Goal: Task Accomplishment & Management: Use online tool/utility

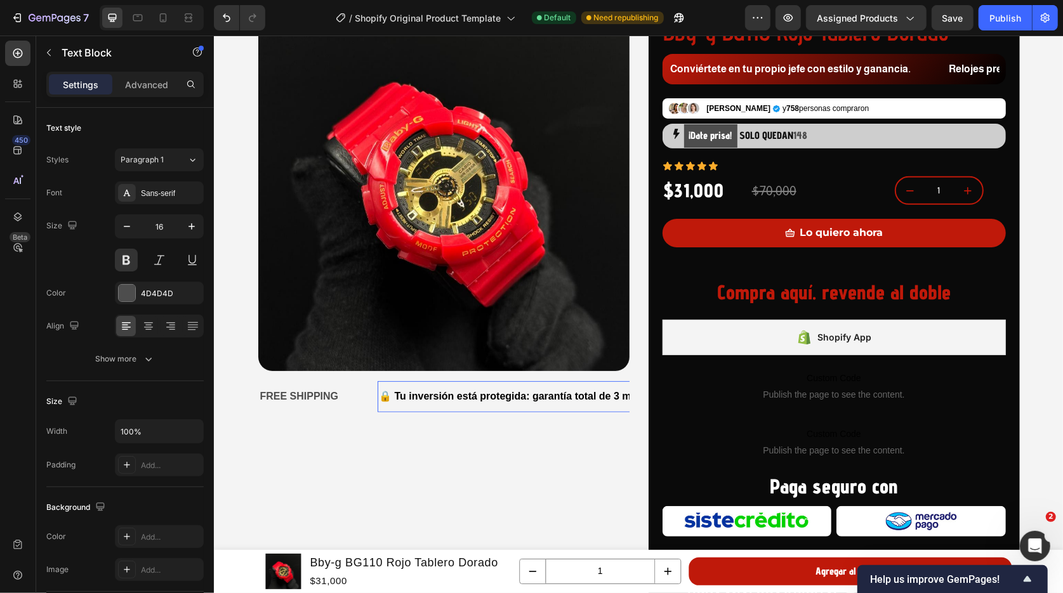
scroll to position [0, 53]
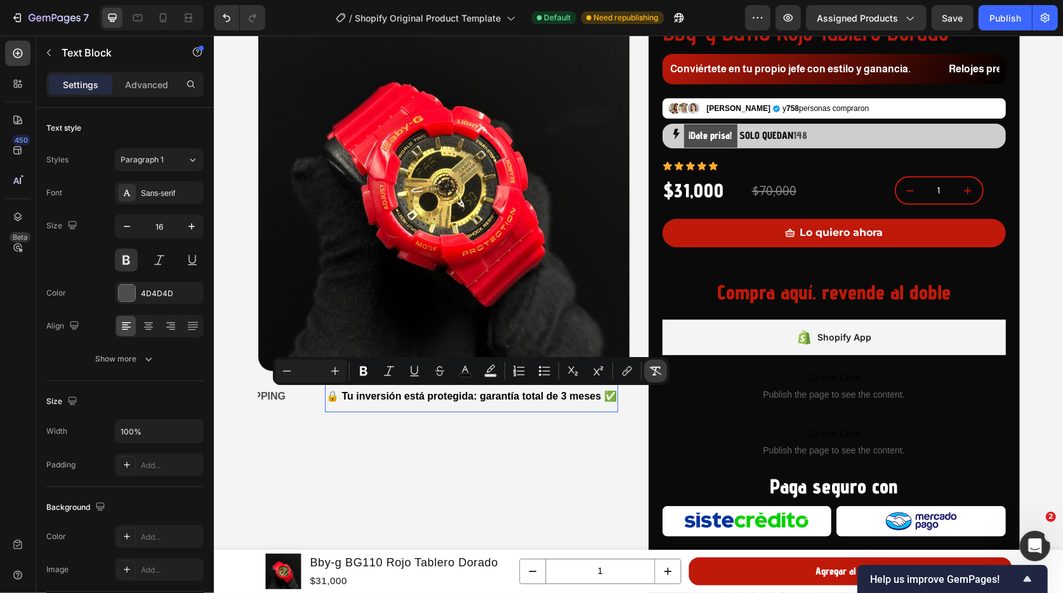
click at [654, 372] on icon "Editor contextual toolbar" at bounding box center [656, 371] width 12 height 9
type input "16"
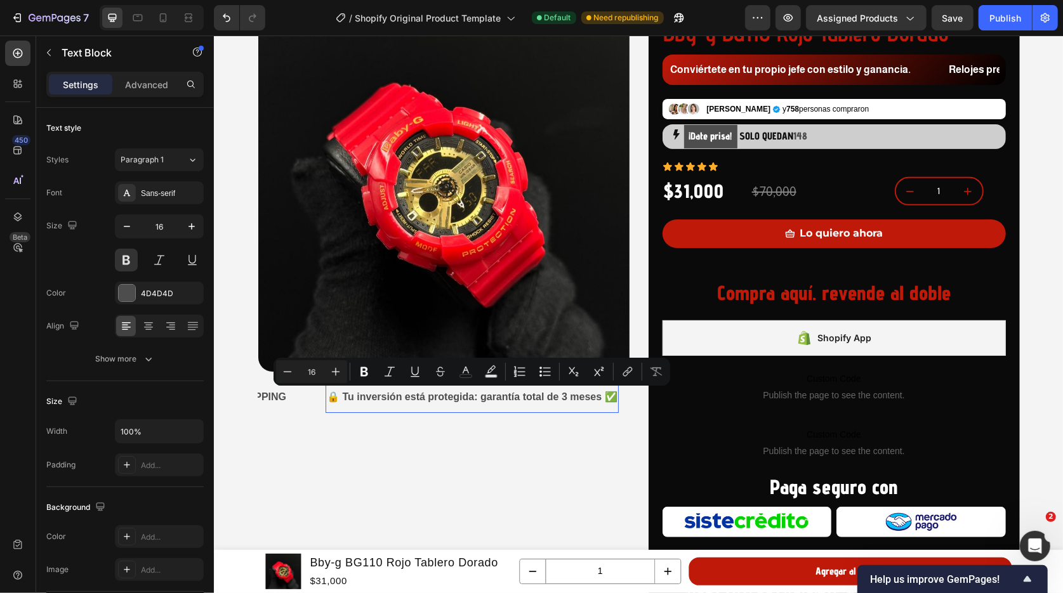
click at [490, 395] on p "🔒 Tu inversión está protegida: garantía total de 3 meses ✅" at bounding box center [471, 397] width 291 height 18
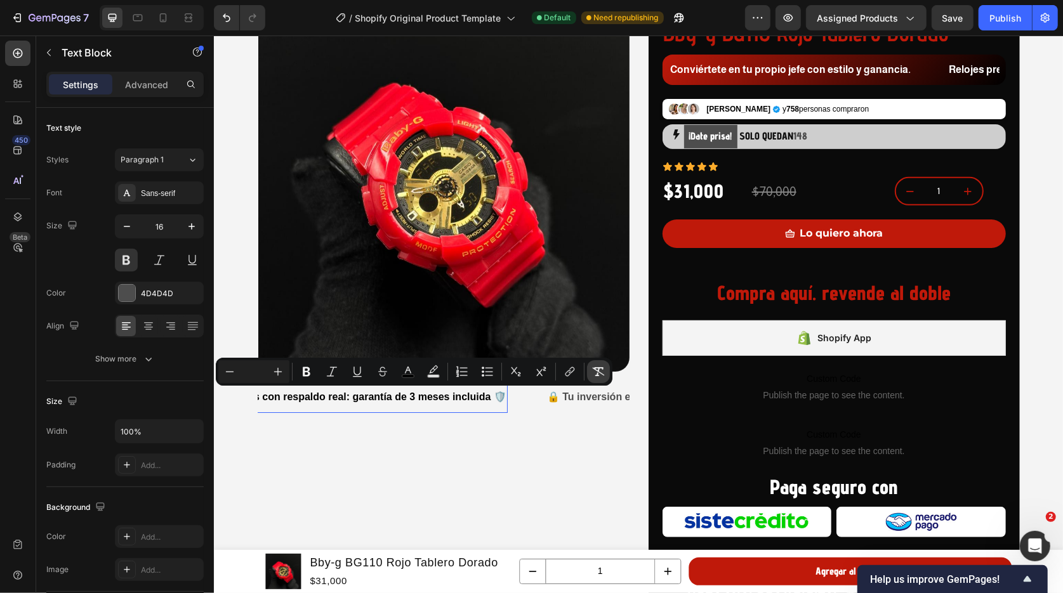
click at [598, 374] on icon "Editor contextual toolbar" at bounding box center [598, 371] width 13 height 13
type input "16"
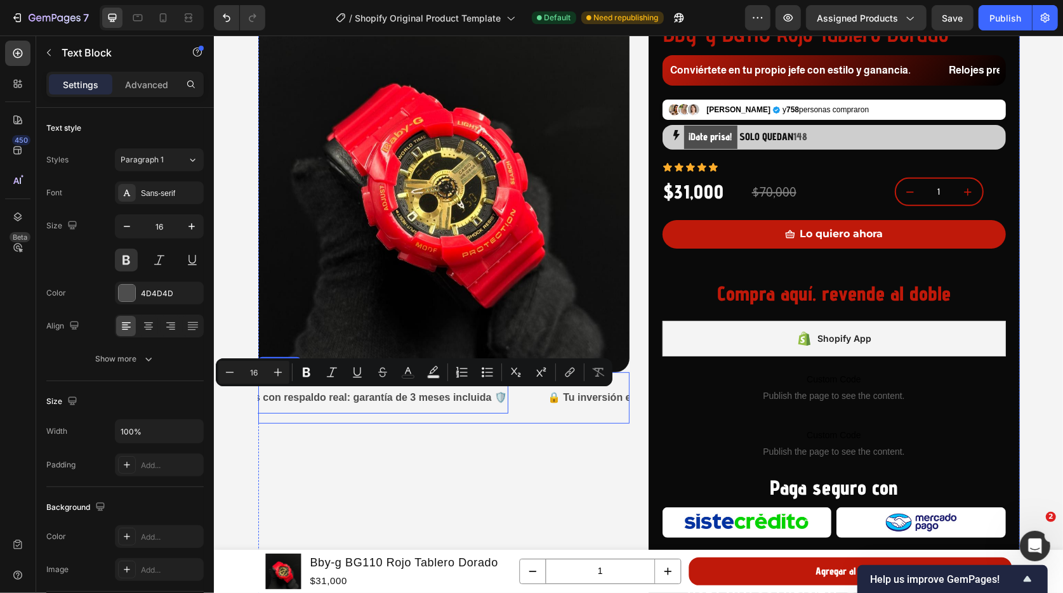
click at [522, 402] on div "✨ Relojes con respaldo real: garantía de 3 meses incluida 🛡️ Text Block 0" at bounding box center [376, 397] width 339 height 31
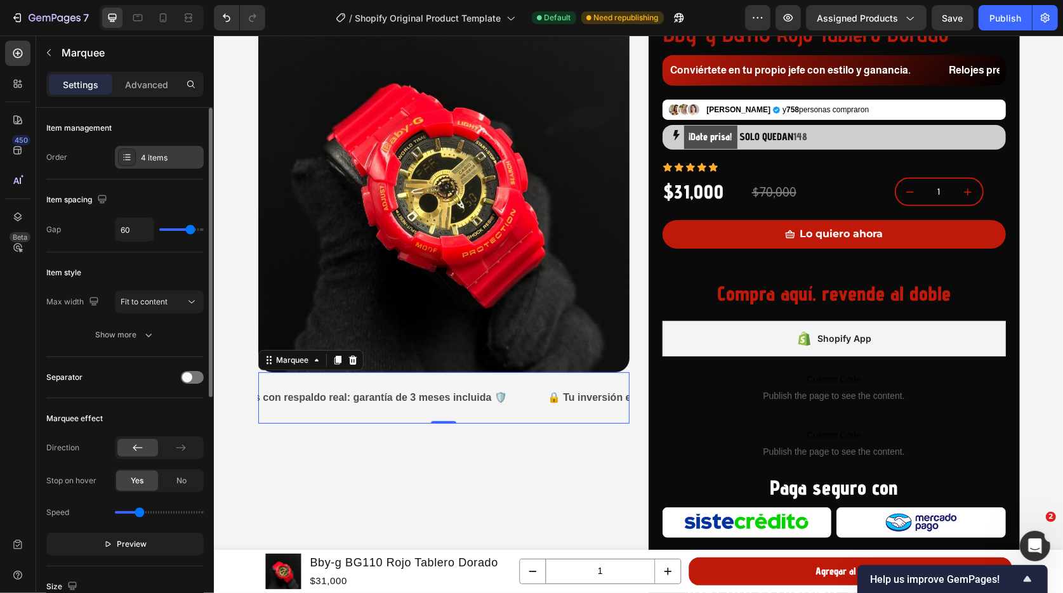
click at [148, 154] on div "4 items" at bounding box center [171, 157] width 60 height 11
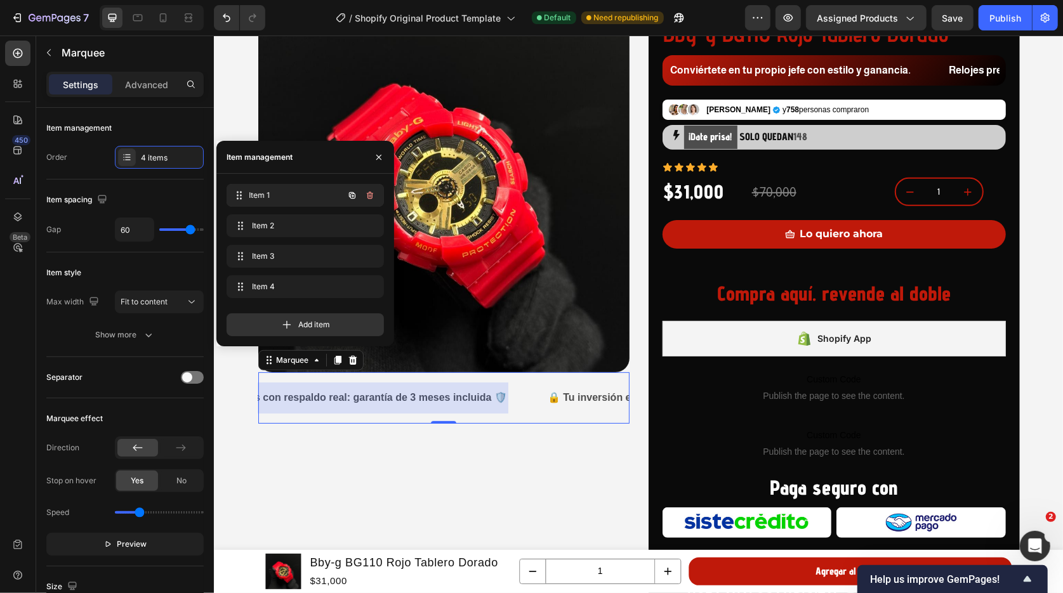
click at [268, 201] on div "Item 1 Item 1" at bounding box center [288, 196] width 112 height 18
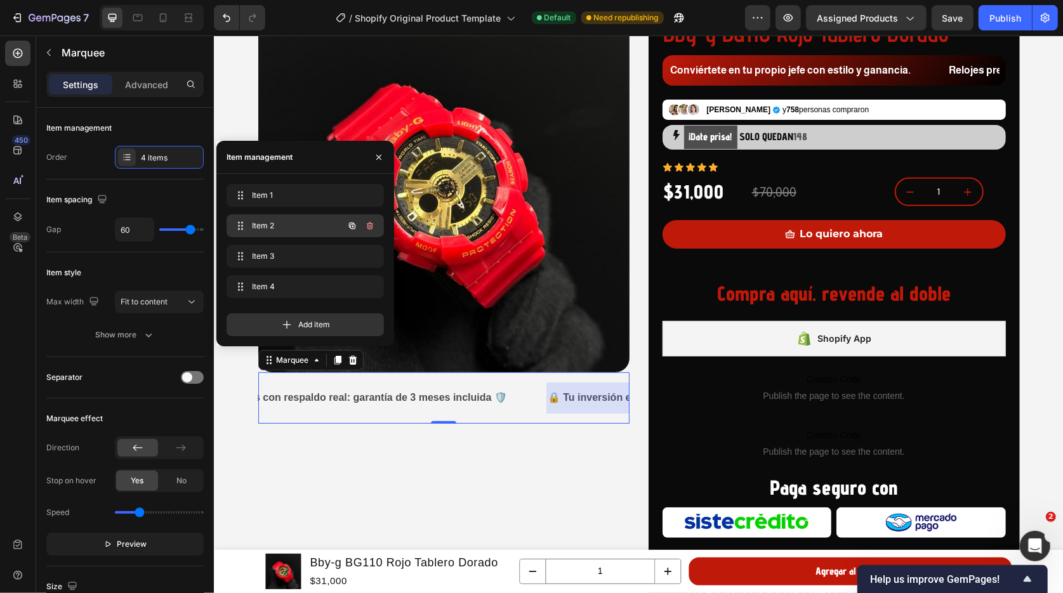
click at [270, 227] on span "Item 2" at bounding box center [288, 225] width 72 height 11
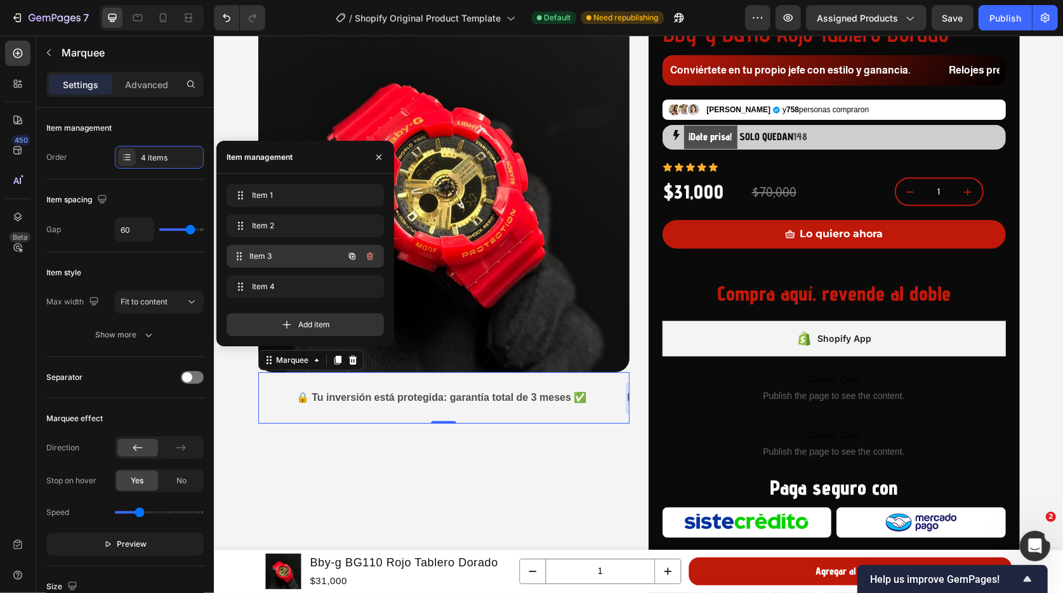
click at [273, 256] on span "Item 3" at bounding box center [296, 256] width 94 height 11
click at [373, 254] on icon "button" at bounding box center [370, 256] width 10 height 10
click at [354, 256] on div "Delete" at bounding box center [361, 256] width 23 height 11
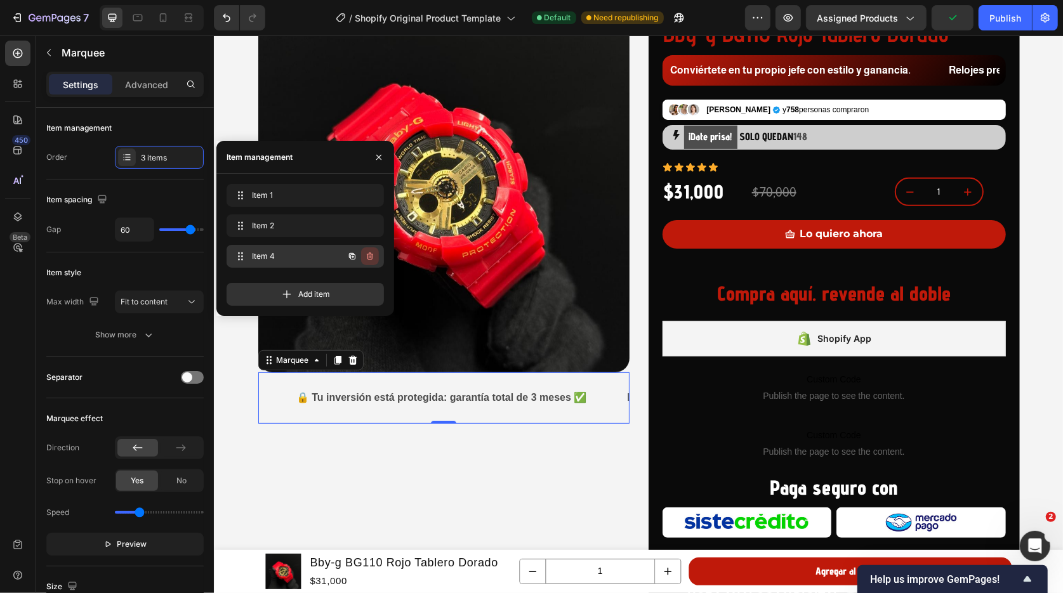
click at [367, 256] on icon "button" at bounding box center [370, 257] width 6 height 8
click at [367, 254] on div "Delete" at bounding box center [361, 256] width 23 height 11
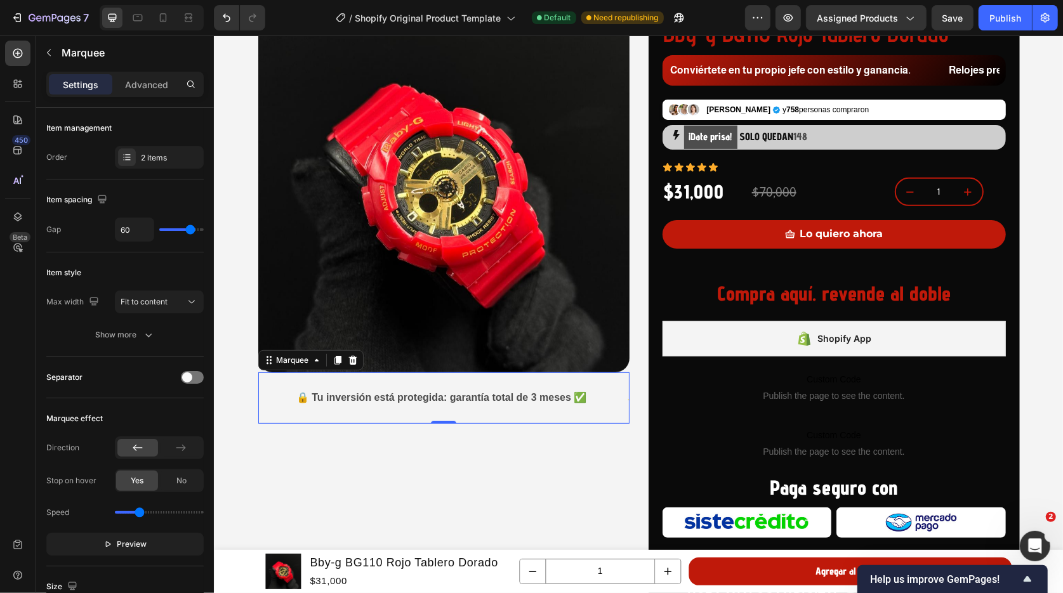
click at [603, 404] on div "🔒 Tu inversión está protegida: garantía total de 3 meses ✅ Text Block" at bounding box center [459, 397] width 331 height 31
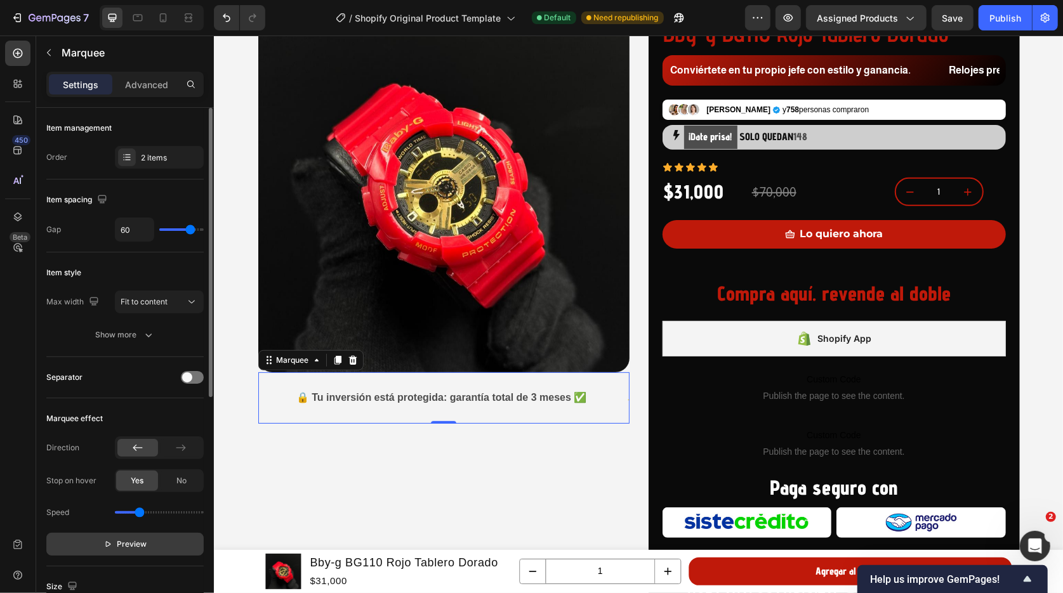
click at [133, 549] on span "Preview" at bounding box center [132, 544] width 30 height 13
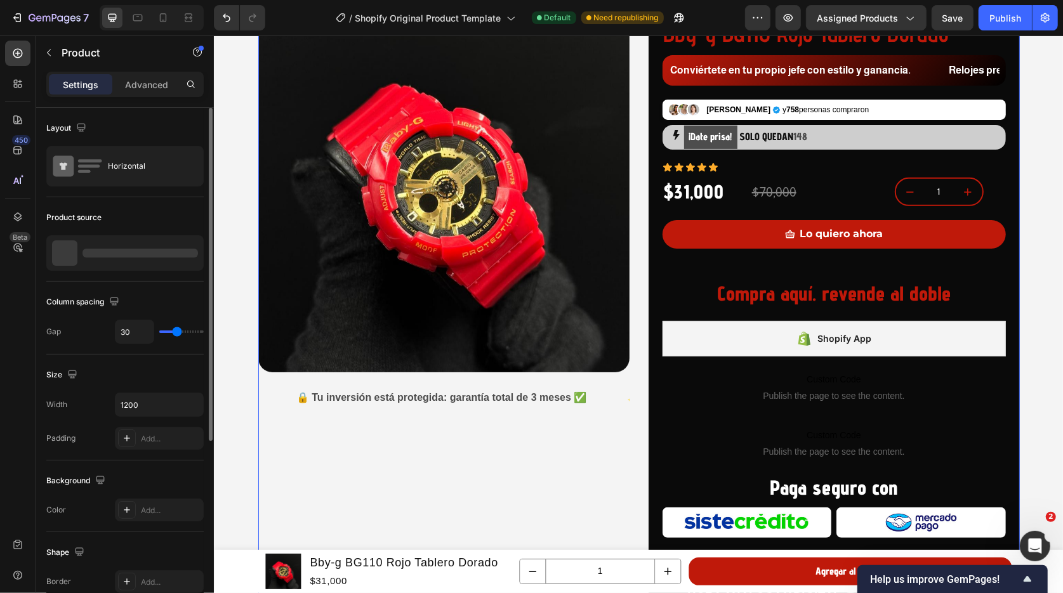
click at [409, 451] on div "Product Images ✨ Relojes con respaldo real: garantía de 3 meses incluida 🛡️ Tex…" at bounding box center [443, 554] width 371 height 1107
click at [225, 489] on div "Product Images ✨ Relojes con respaldo real: garantía de 3 meses incluida 🛡️ Tex…" at bounding box center [638, 588] width 831 height 1174
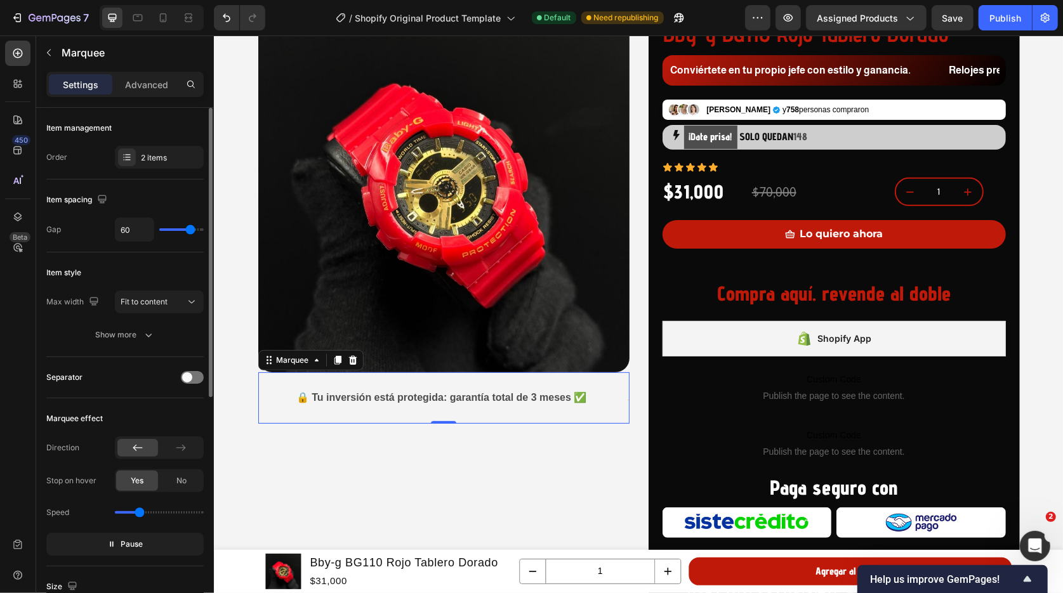
click at [624, 401] on div "✨ Relojes con respaldo real: garantía de 3 meses incluida 🛡️ Text Block" at bounding box center [793, 397] width 339 height 31
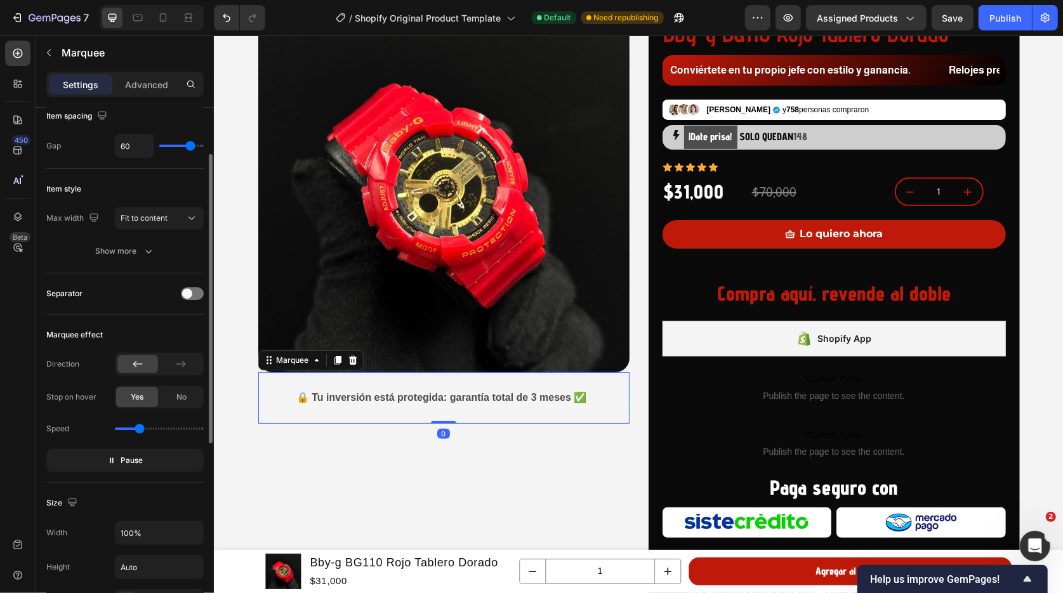
scroll to position [83, 0]
click at [128, 460] on span "Pause" at bounding box center [132, 461] width 22 height 13
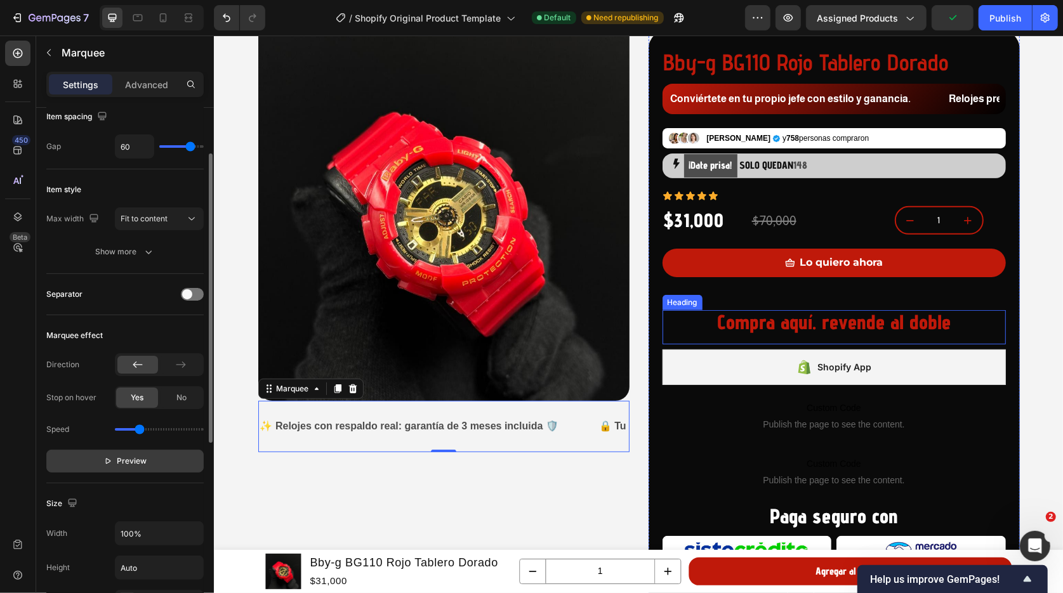
scroll to position [297, 0]
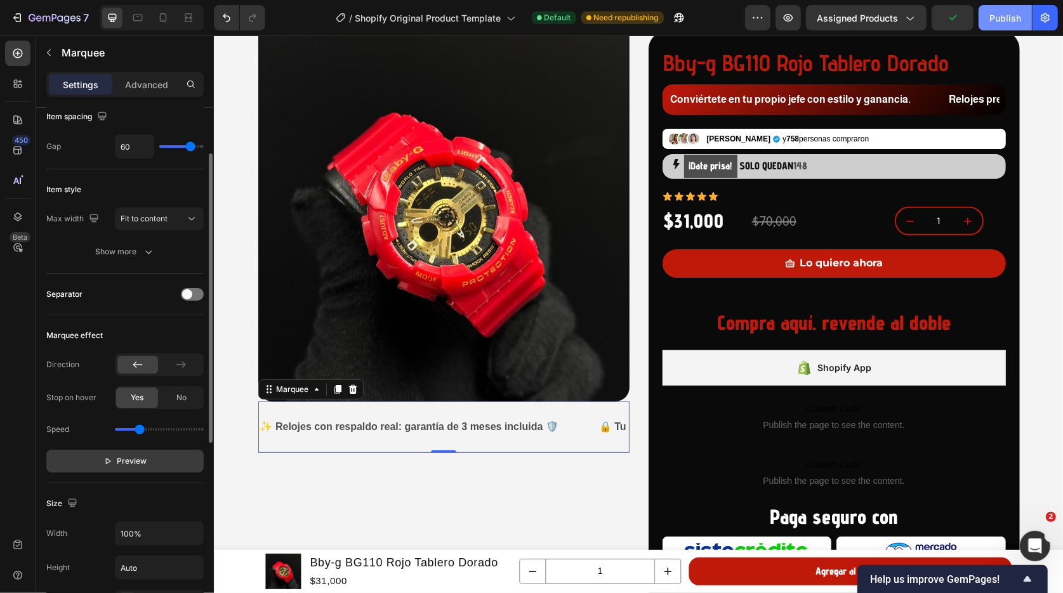
click at [1000, 22] on div "Publish" at bounding box center [1005, 17] width 32 height 13
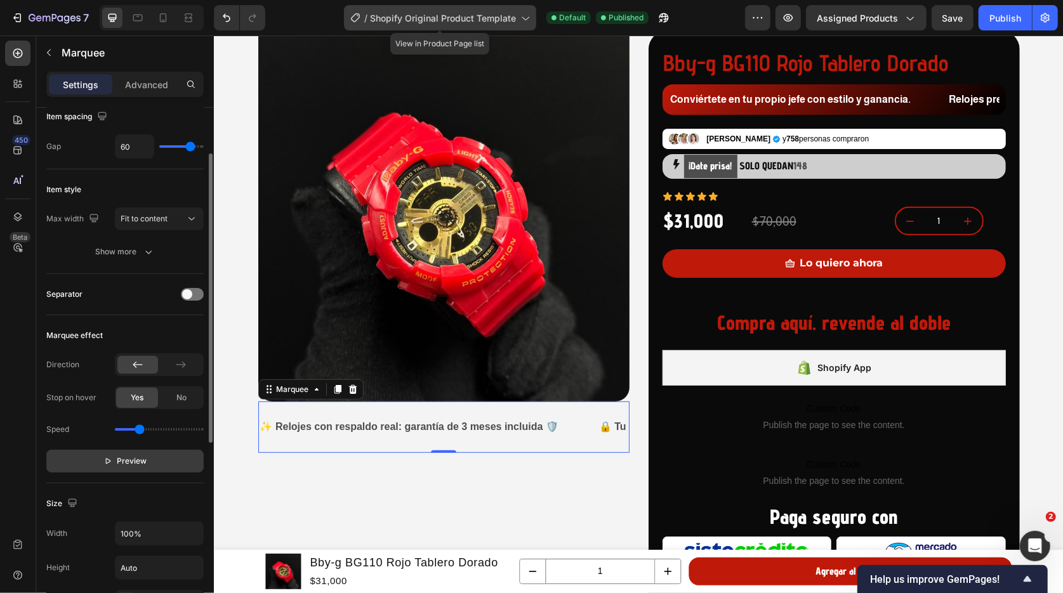
click at [507, 27] on div "/ Shopify Original Product Template" at bounding box center [440, 17] width 192 height 25
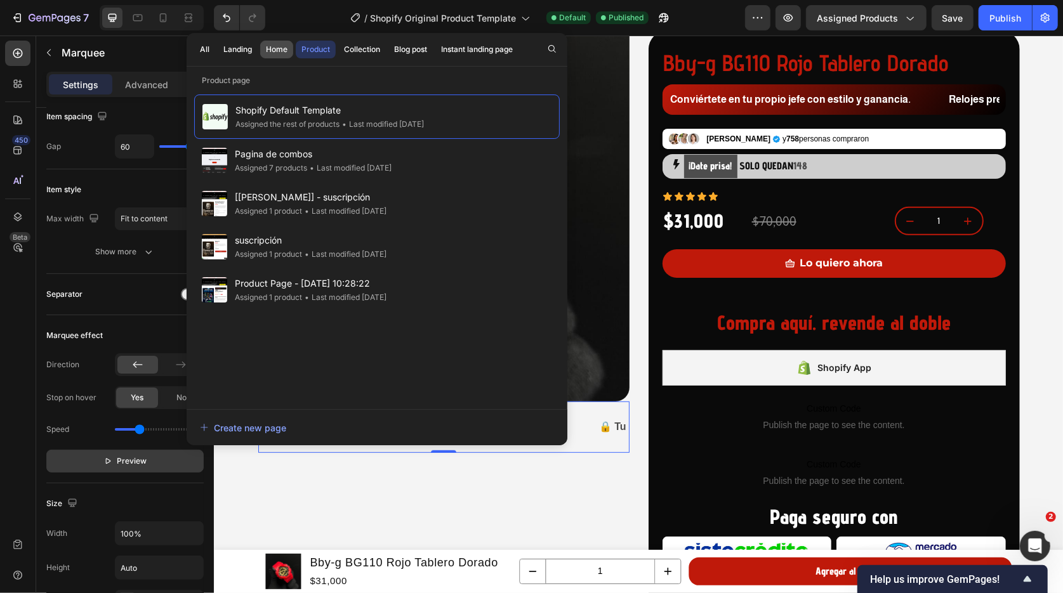
click at [280, 50] on div "Home" at bounding box center [277, 49] width 22 height 11
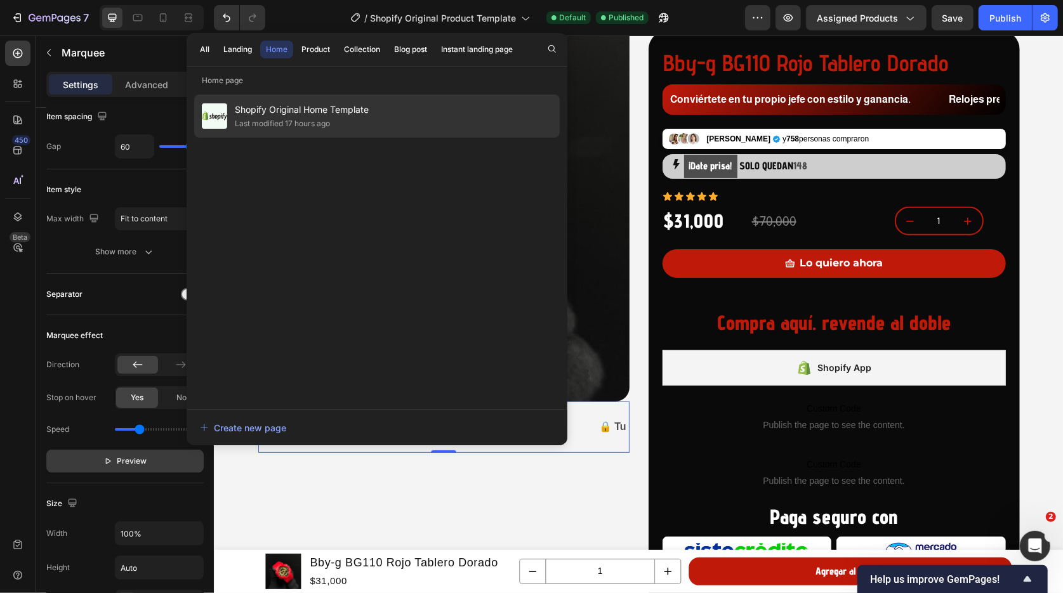
click at [268, 119] on div "Last modified 17 hours ago" at bounding box center [282, 123] width 95 height 13
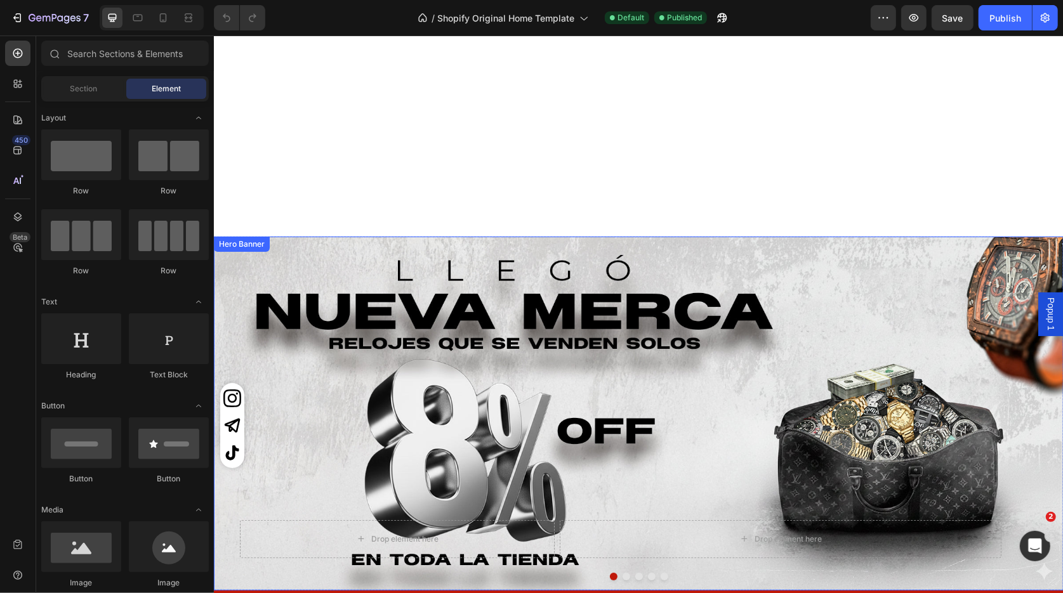
scroll to position [135, 0]
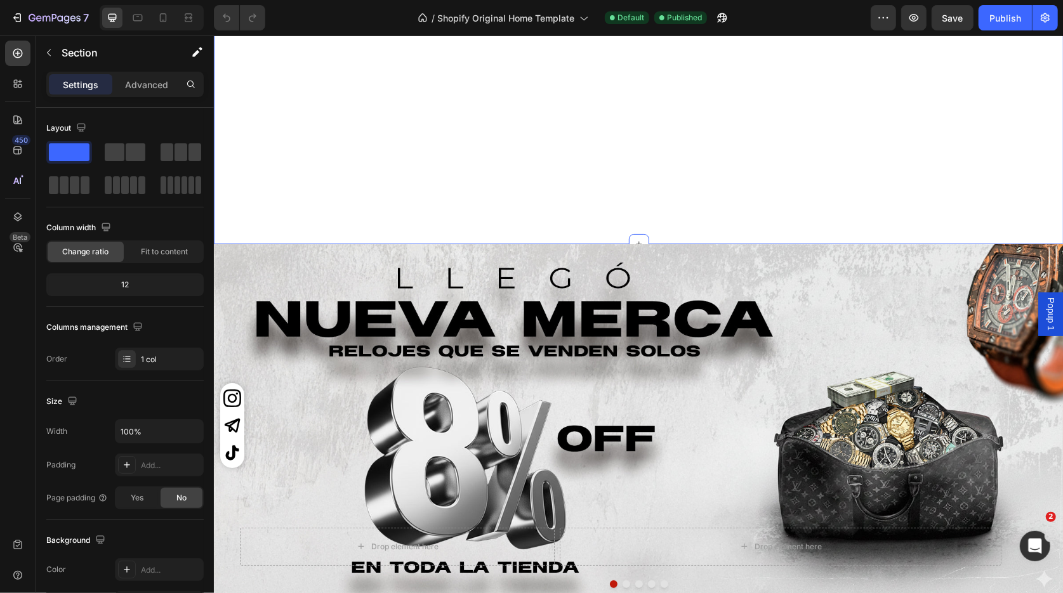
click at [451, 157] on div "Custom Codeiconos redes" at bounding box center [638, 84] width 850 height 317
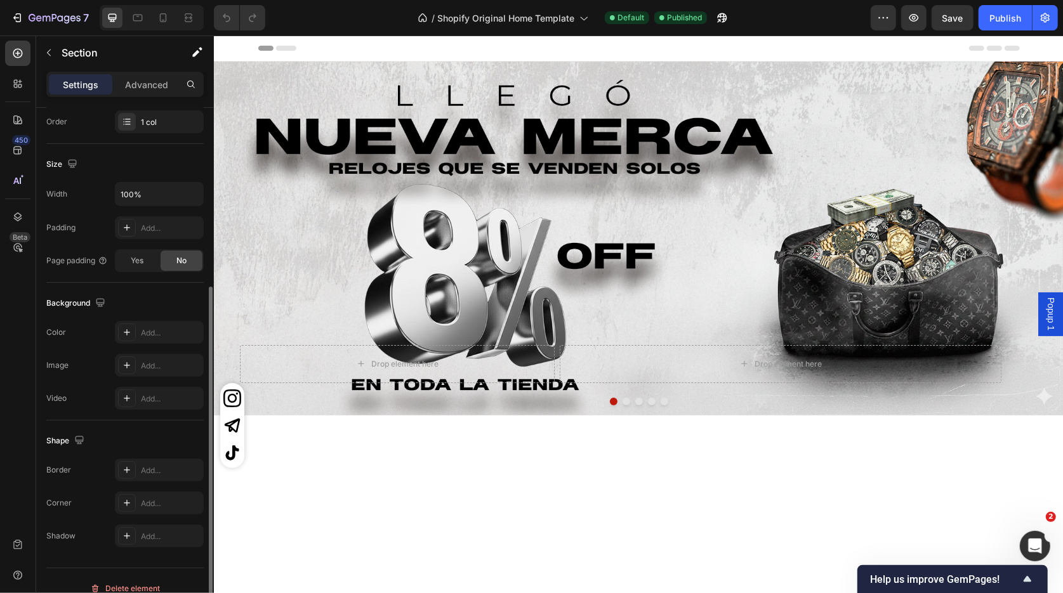
scroll to position [253, 0]
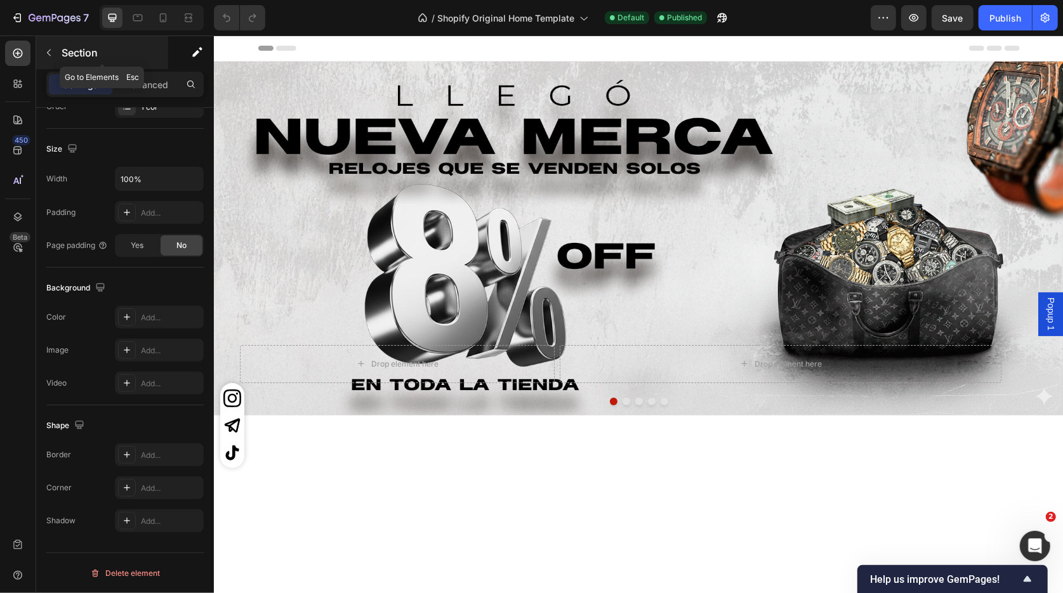
click at [51, 53] on icon "button" at bounding box center [49, 53] width 10 height 10
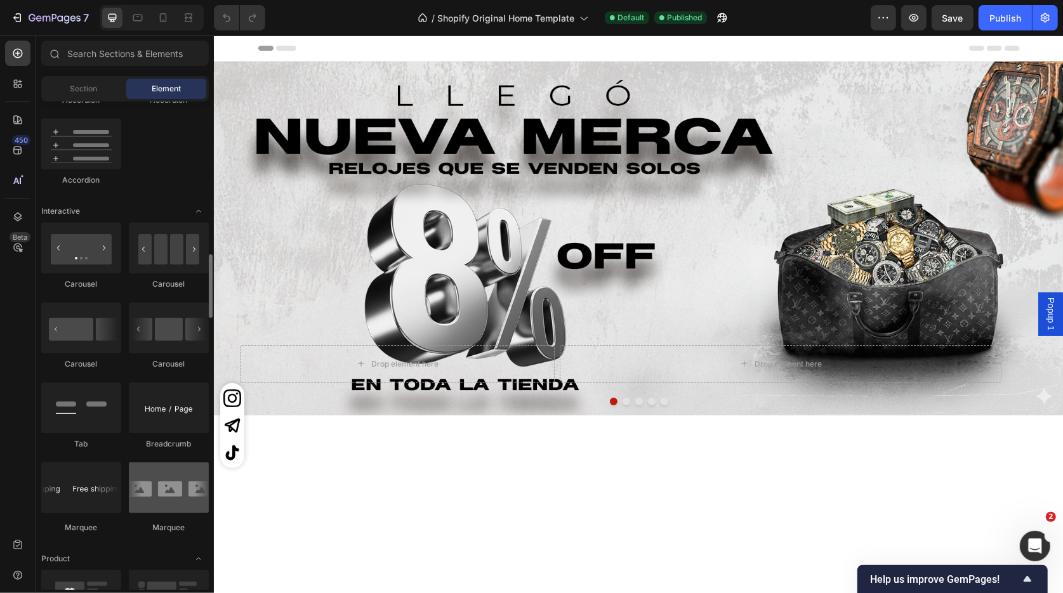
scroll to position [1174, 0]
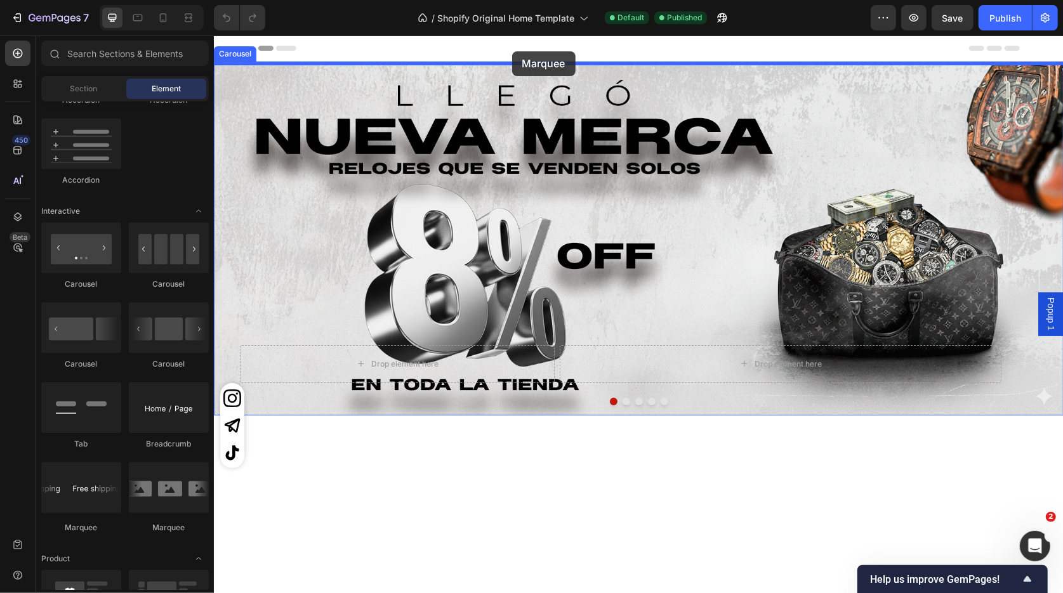
drag, startPoint x: 290, startPoint y: 525, endPoint x: 511, endPoint y: 51, distance: 523.2
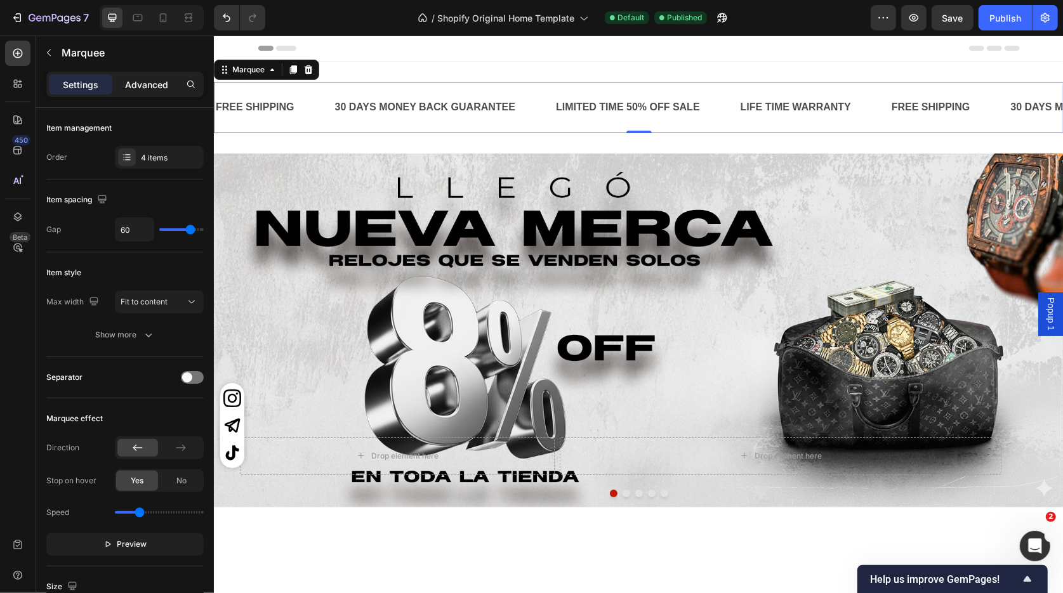
click at [146, 94] on div "Advanced" at bounding box center [146, 84] width 63 height 20
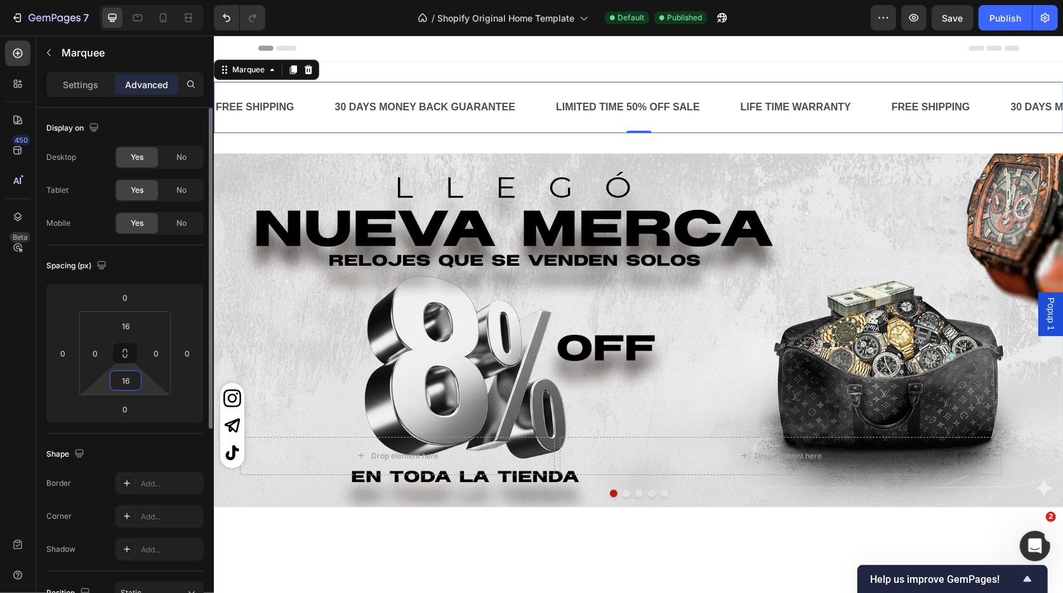
click at [128, 384] on input "16" at bounding box center [125, 380] width 25 height 19
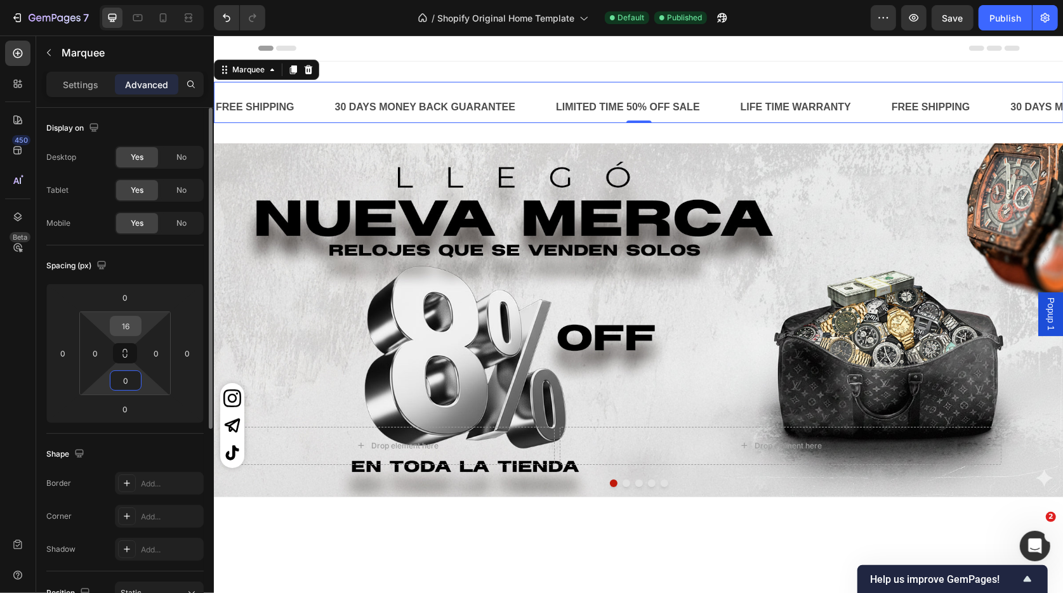
type input "0"
click at [126, 323] on input "16" at bounding box center [125, 326] width 25 height 19
type input "0"
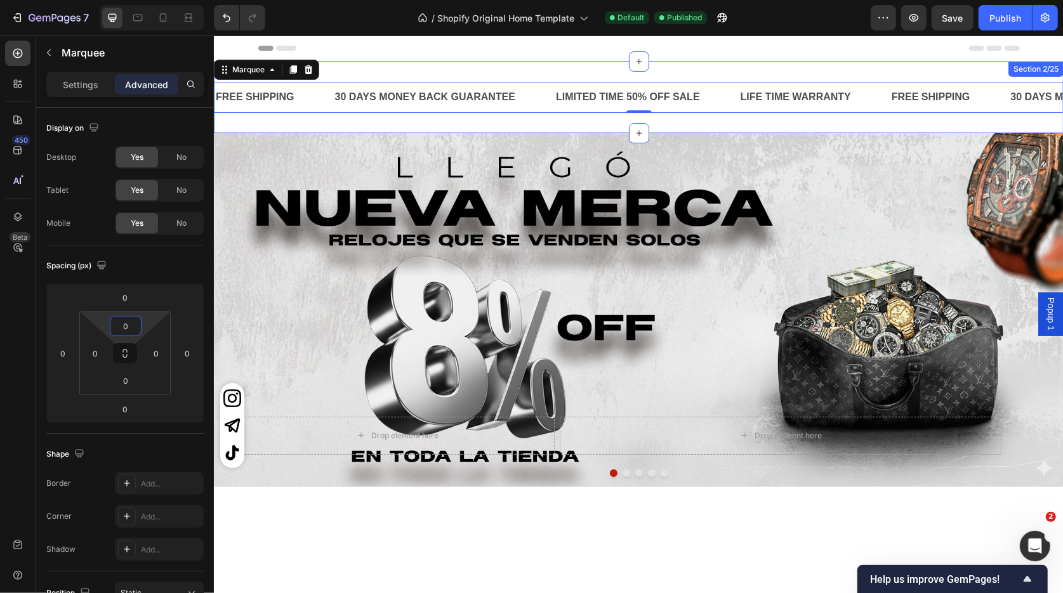
click at [512, 124] on div "FREE SHIPPING Text Block 30 DAYS MONEY BACK GUARANTEE Text Block LIMITED TIME 5…" at bounding box center [638, 97] width 850 height 72
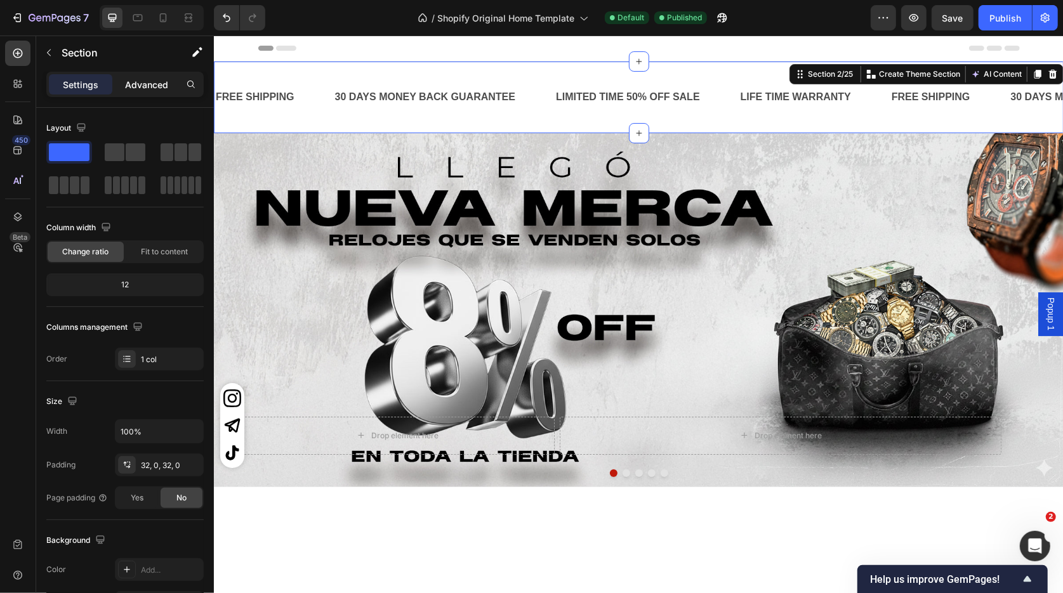
click at [137, 86] on p "Advanced" at bounding box center [146, 84] width 43 height 13
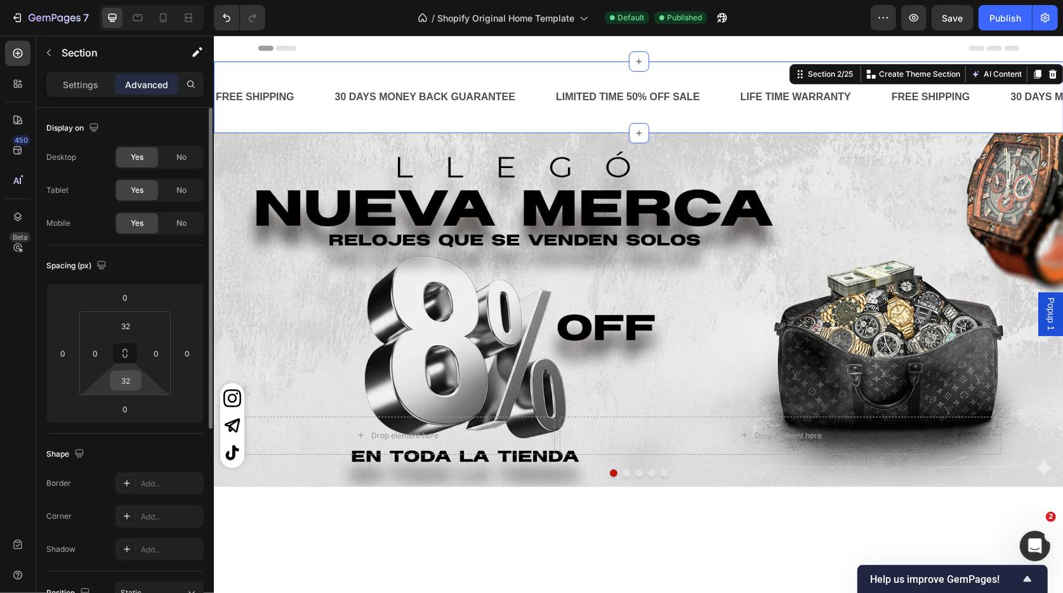
click at [126, 380] on input "32" at bounding box center [125, 380] width 25 height 19
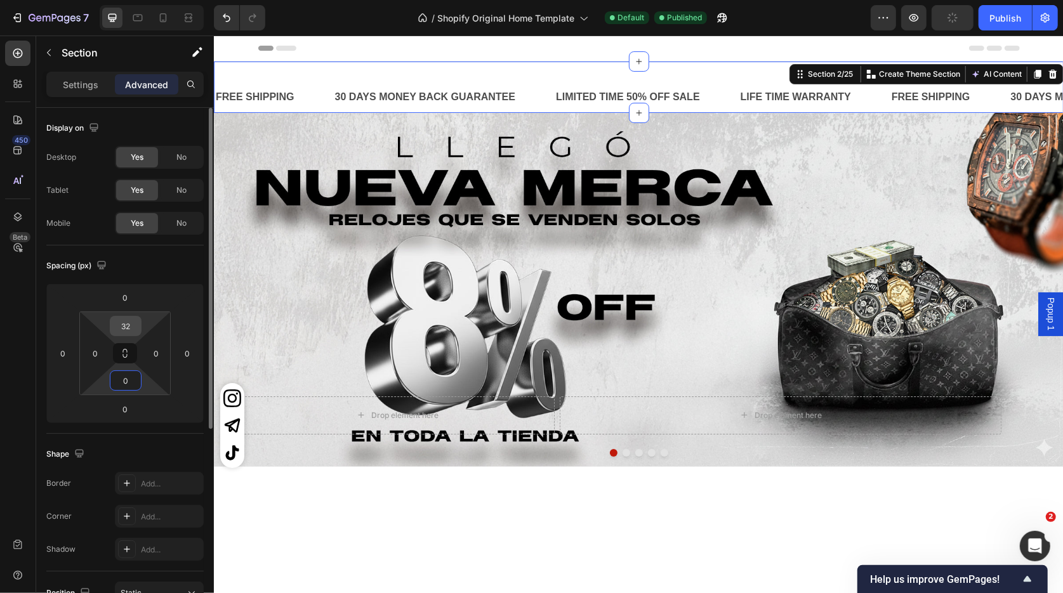
type input "0"
click at [124, 324] on input "32" at bounding box center [125, 326] width 25 height 19
type input "0"
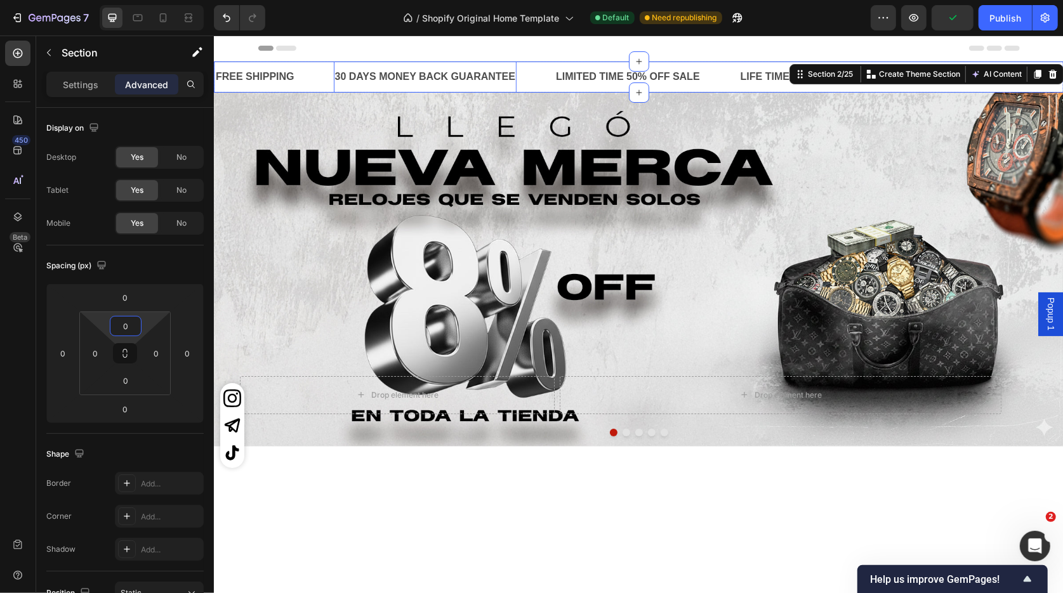
click at [381, 79] on div "30 DAYS MONEY BACK GUARANTEE" at bounding box center [424, 76] width 183 height 21
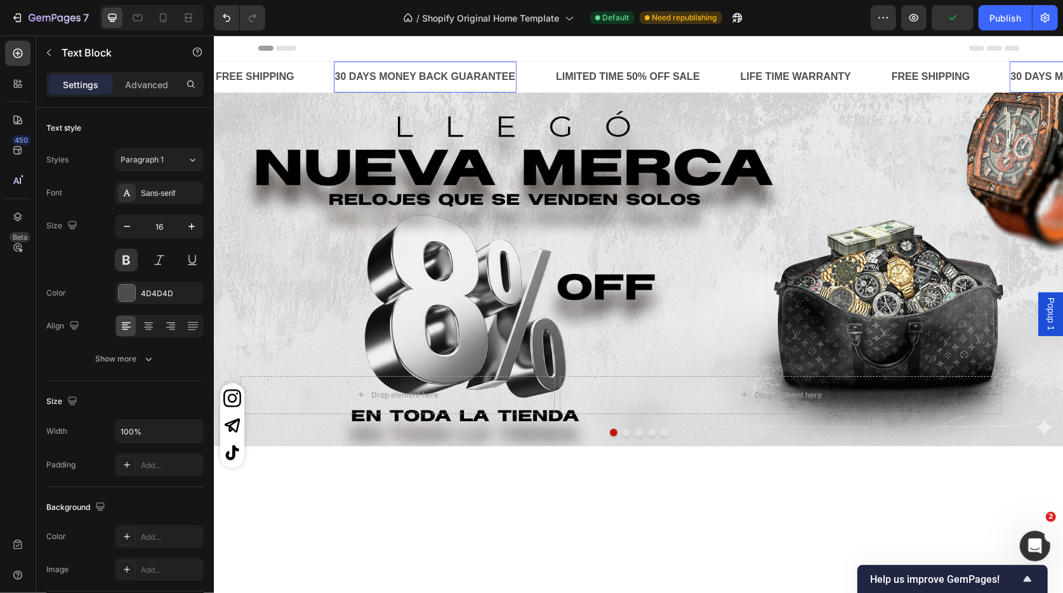
click at [381, 79] on p "30 DAYS MONEY BACK GUARANTEE" at bounding box center [424, 76] width 181 height 18
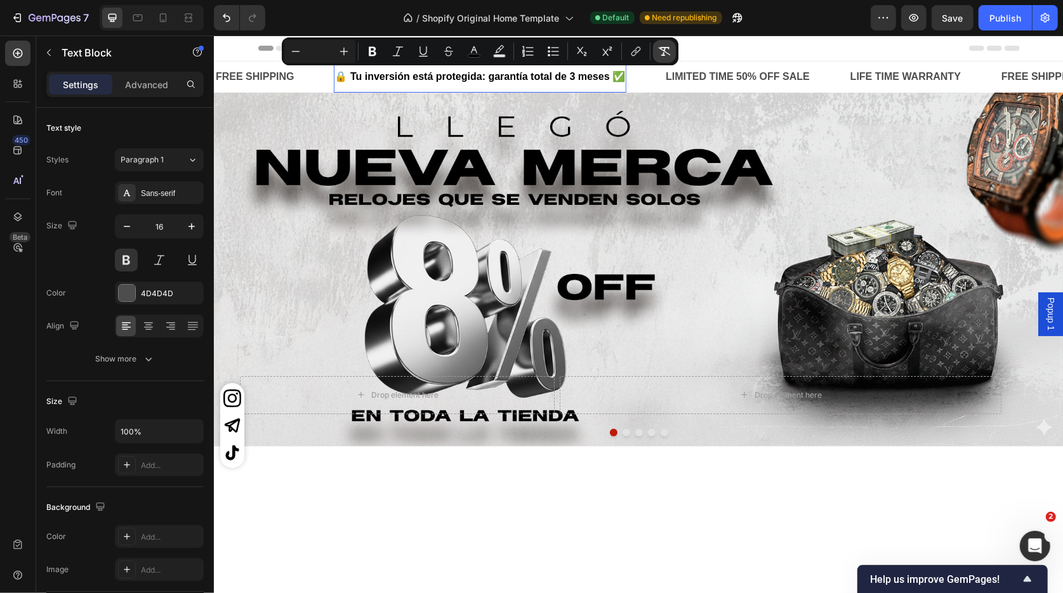
click at [658, 52] on icon "Editor contextual toolbar" at bounding box center [664, 51] width 13 height 13
type input "16"
click at [744, 76] on div "LIMITED TIME 50% OFF SALE" at bounding box center [737, 76] width 147 height 21
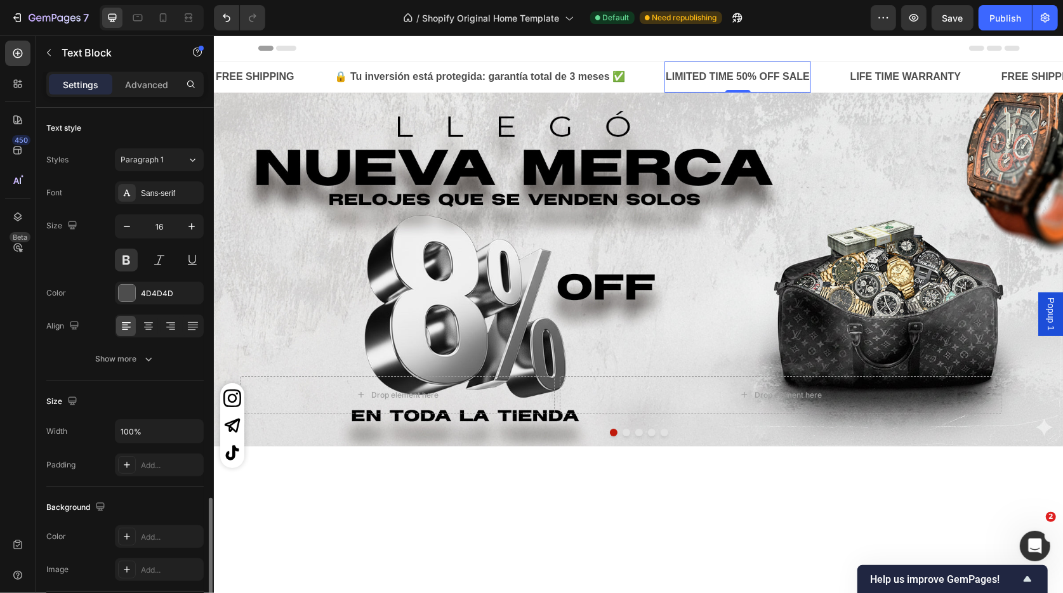
scroll to position [230, 0]
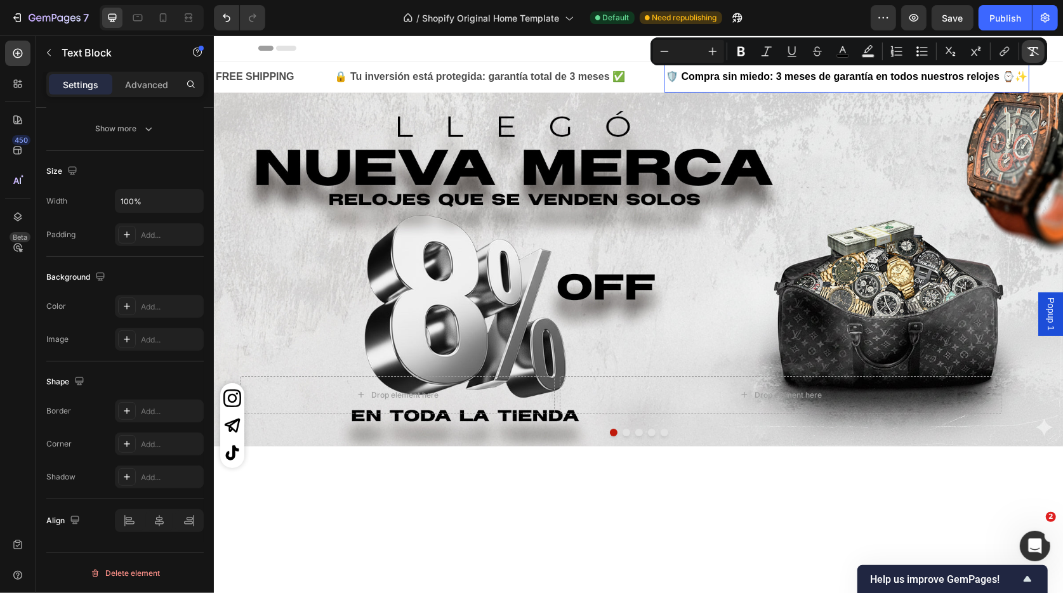
click at [1038, 45] on icon "Editor contextual toolbar" at bounding box center [1033, 51] width 13 height 13
type input "16"
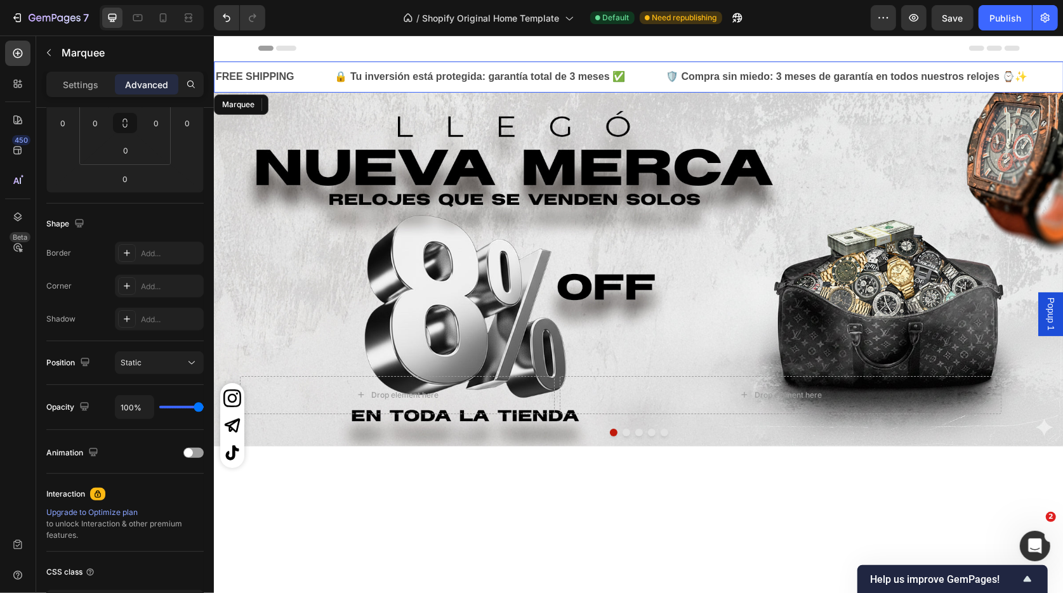
click at [641, 80] on div "🔒 Tu inversión está protegida: garantía total de 3 meses ✅ Text Block" at bounding box center [498, 76] width 331 height 31
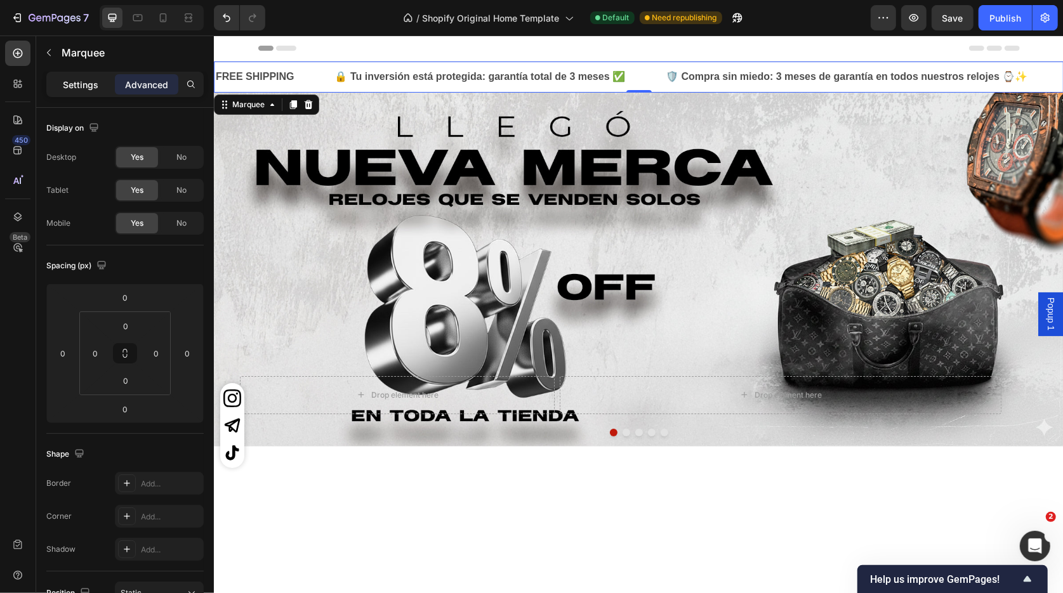
click at [74, 77] on div "Settings" at bounding box center [80, 84] width 63 height 20
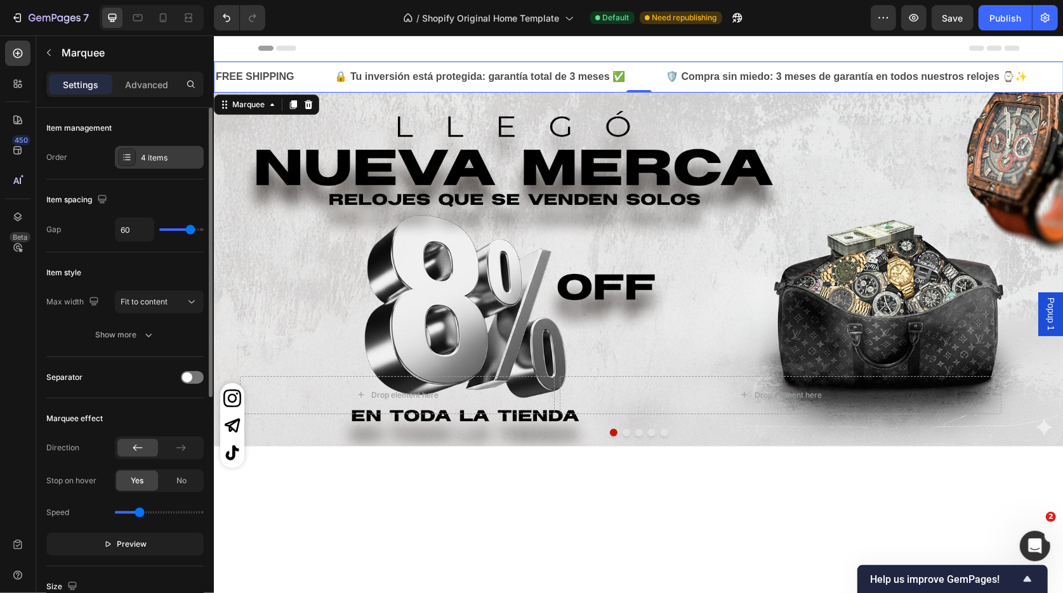
click at [145, 163] on div "4 items" at bounding box center [159, 157] width 89 height 23
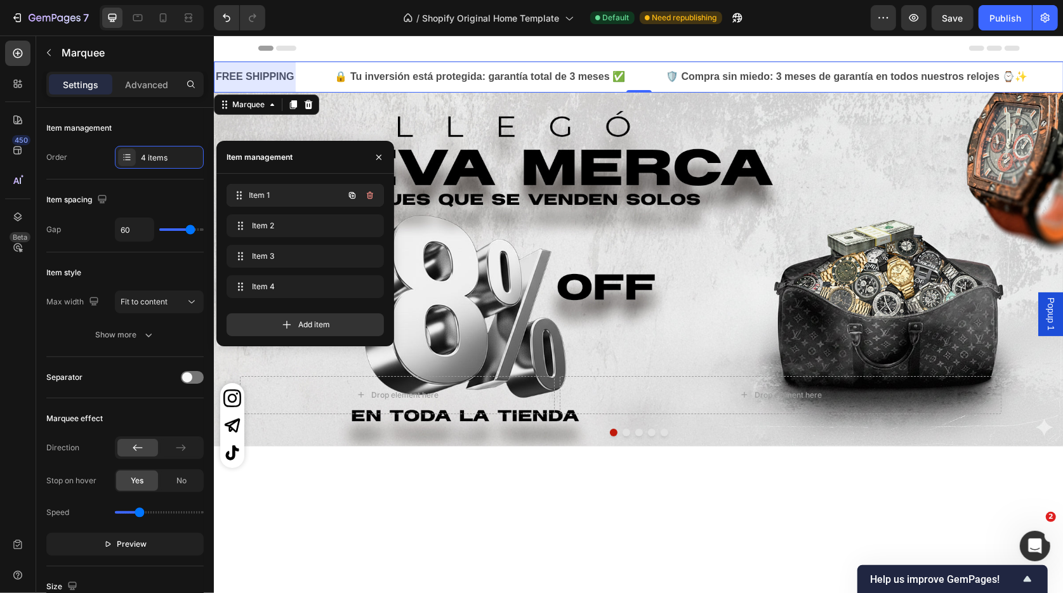
click at [266, 192] on span "Item 1" at bounding box center [296, 195] width 94 height 11
click at [369, 196] on icon "button" at bounding box center [369, 196] width 1 height 3
click at [360, 197] on div "Delete" at bounding box center [361, 195] width 23 height 11
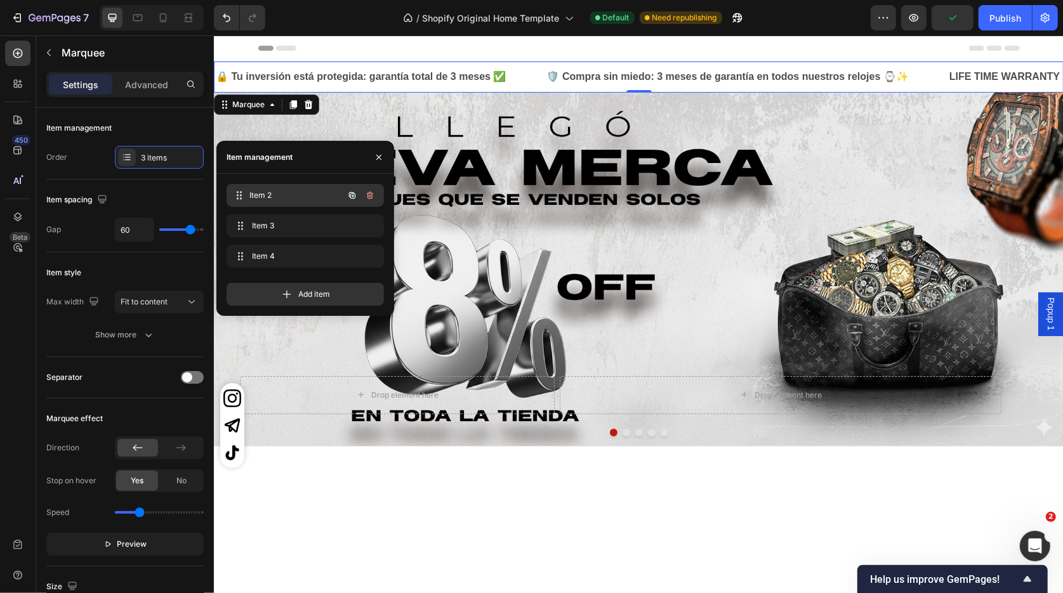
click at [314, 197] on span "Item 2" at bounding box center [296, 195] width 94 height 11
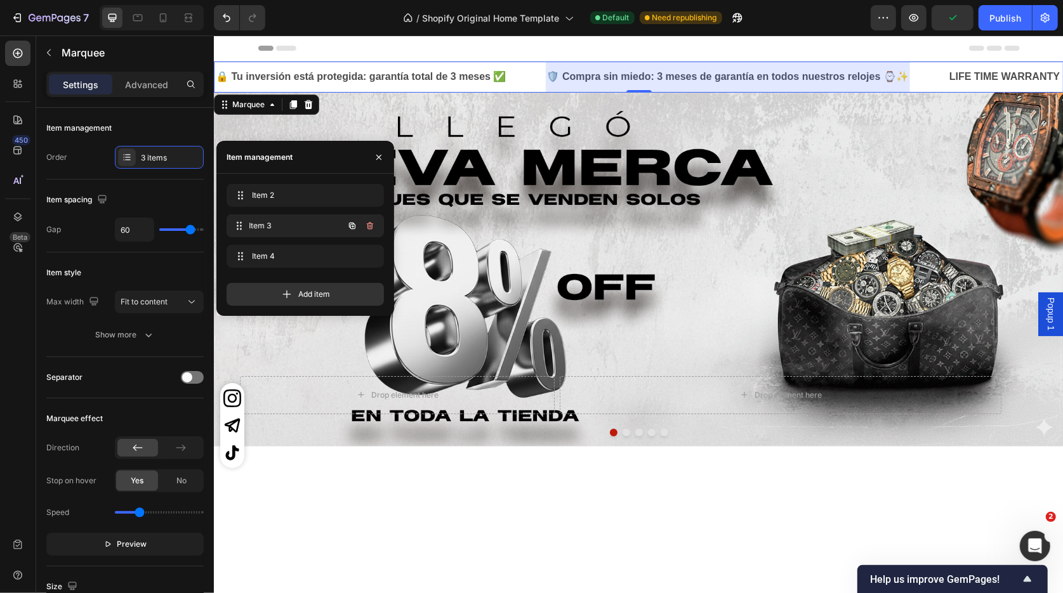
click at [301, 221] on span "Item 3" at bounding box center [296, 225] width 94 height 11
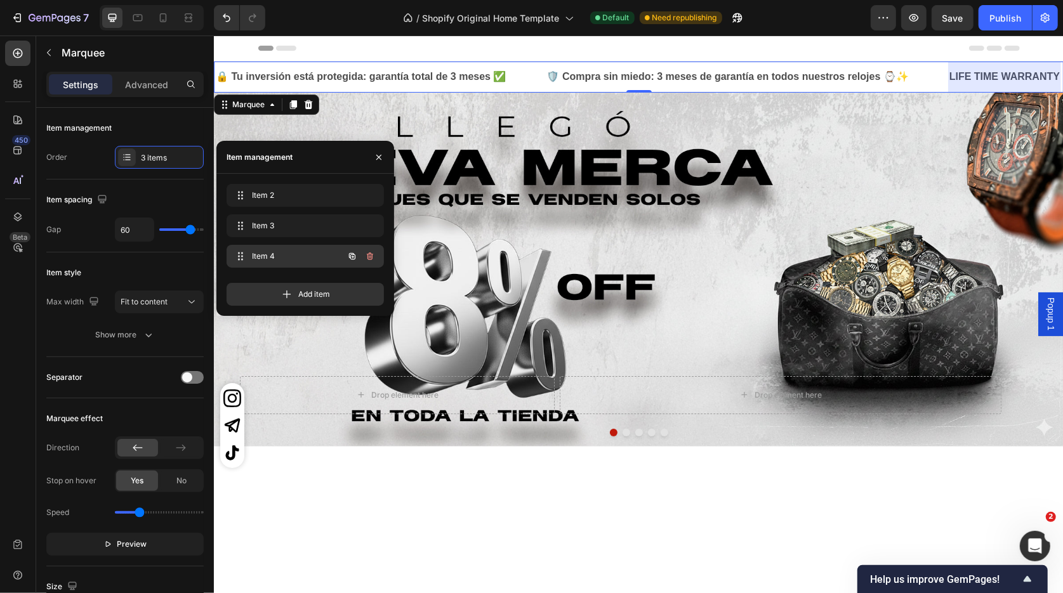
click at [312, 259] on span "Item 4" at bounding box center [288, 256] width 72 height 11
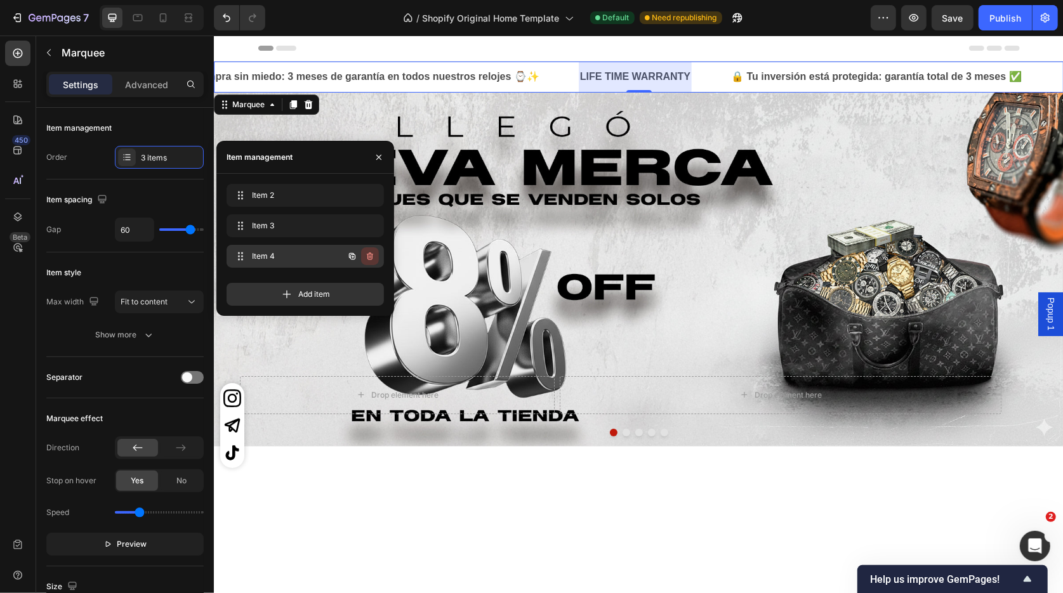
click at [373, 251] on icon "button" at bounding box center [370, 256] width 10 height 10
click at [366, 253] on div "Delete" at bounding box center [361, 256] width 23 height 11
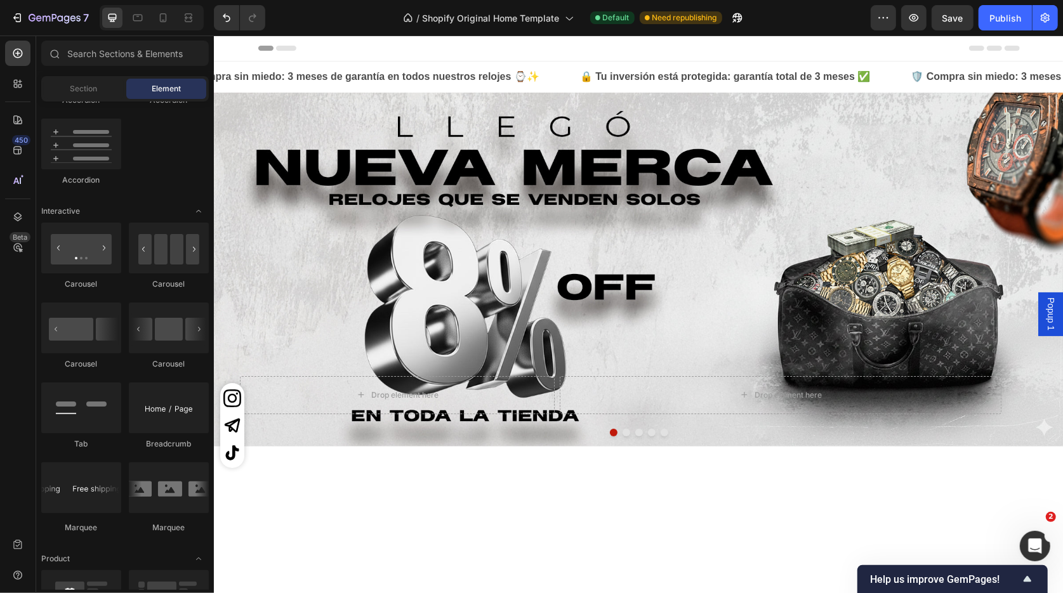
click at [559, 59] on div at bounding box center [638, 47] width 761 height 25
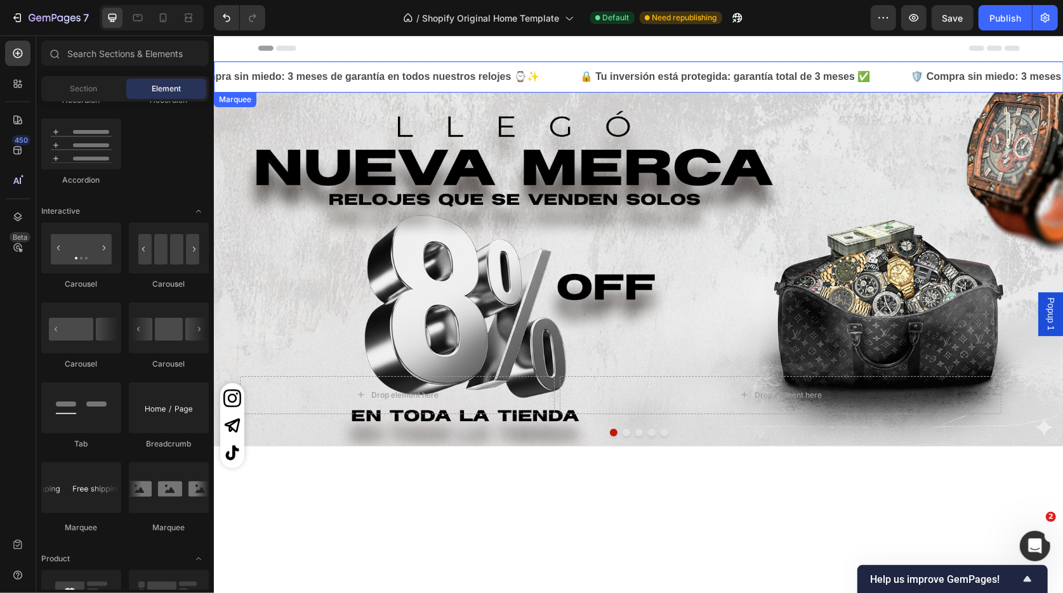
click at [553, 72] on div "🛡️ Compra sin miedo: 3 meses de garantía en todos nuestros relojes ⌚✨ Text Block" at bounding box center [377, 76] width 402 height 31
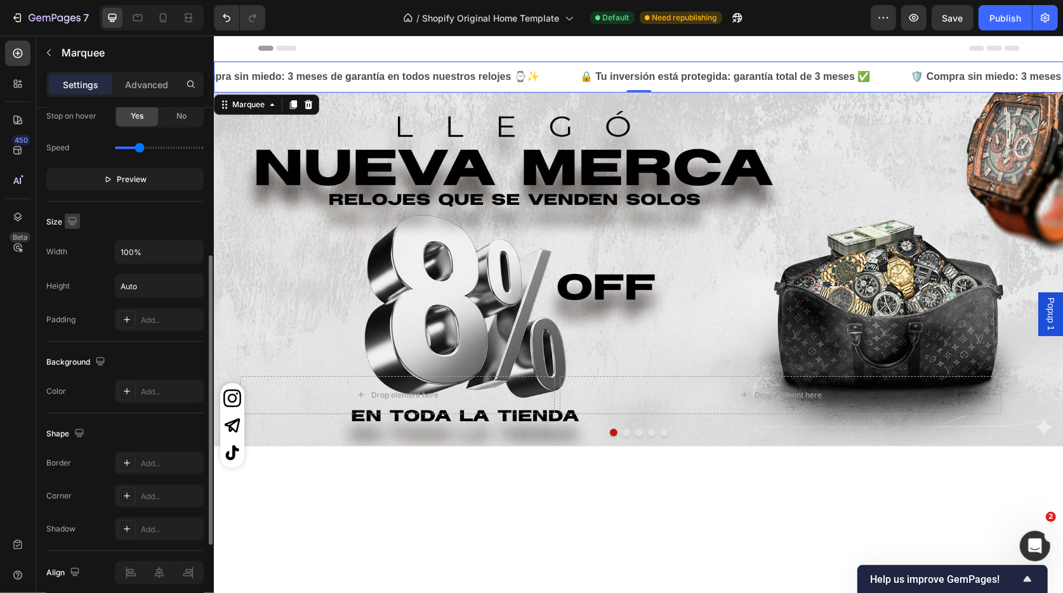
scroll to position [386, 0]
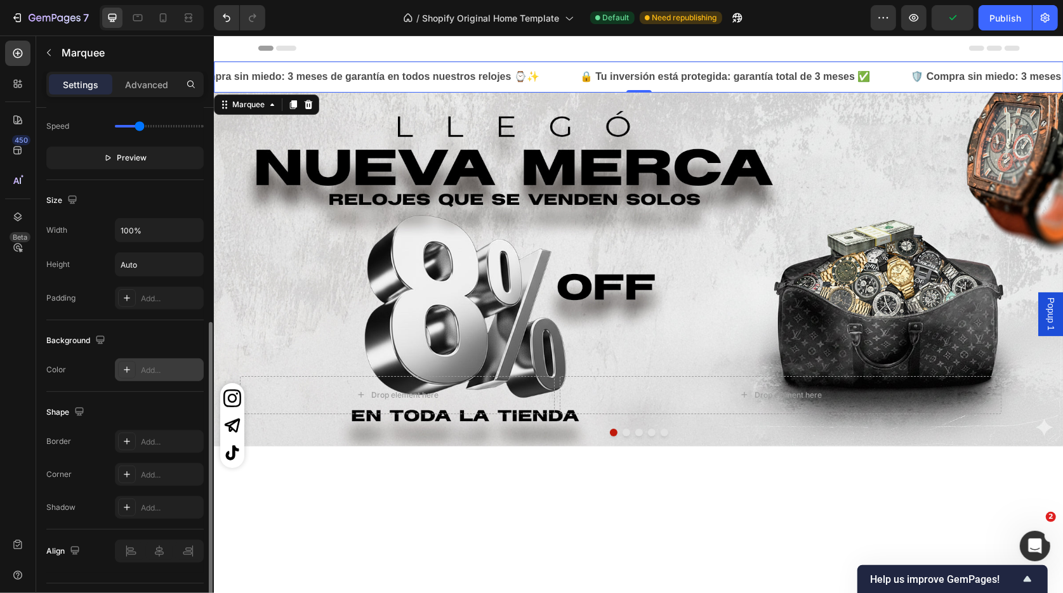
click at [155, 375] on div "Add..." at bounding box center [171, 370] width 60 height 11
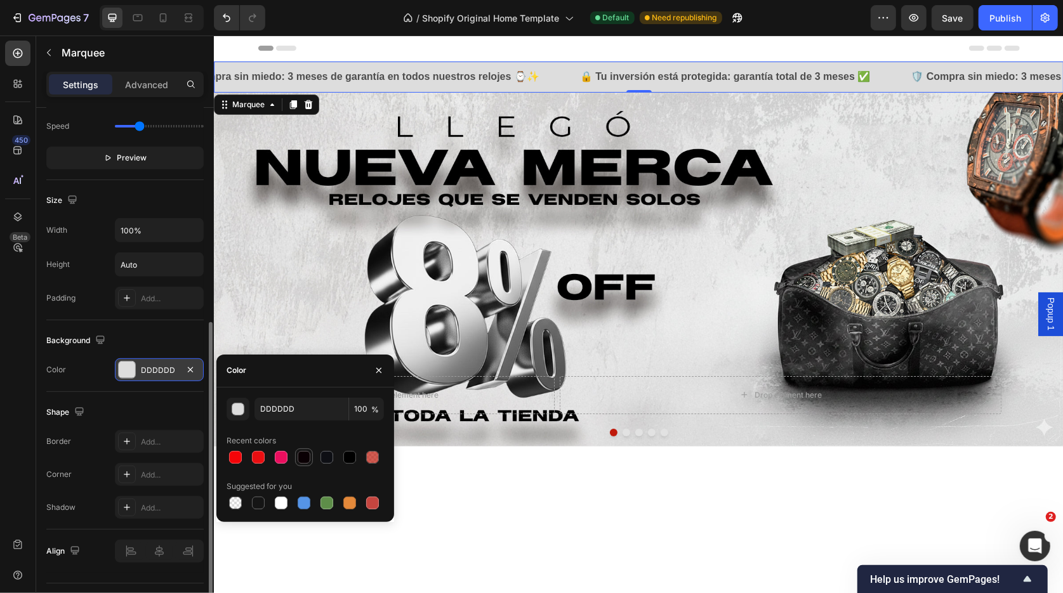
click at [302, 454] on div at bounding box center [304, 457] width 13 height 13
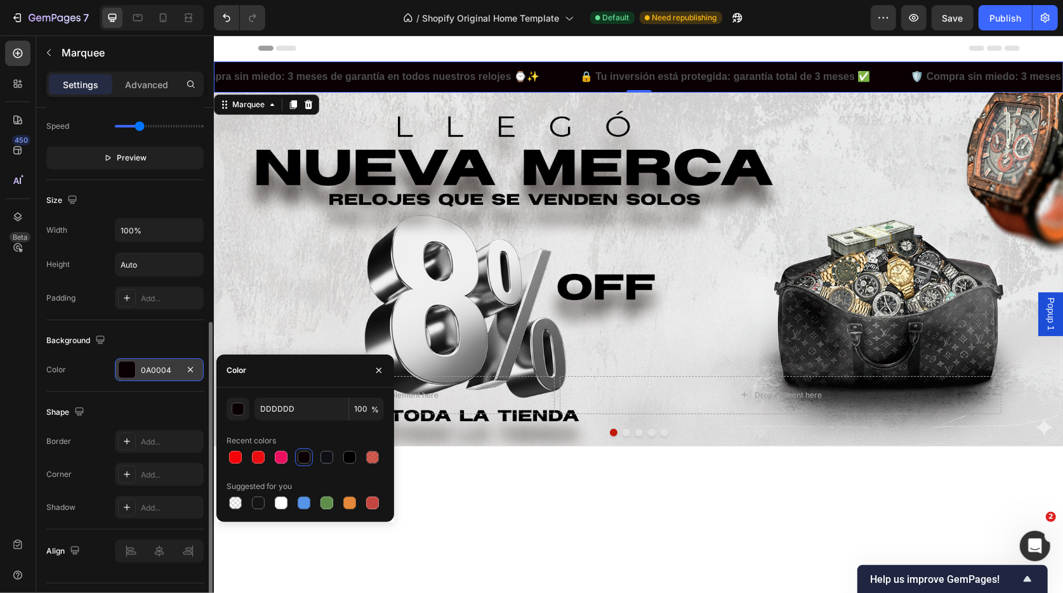
type input "0A0004"
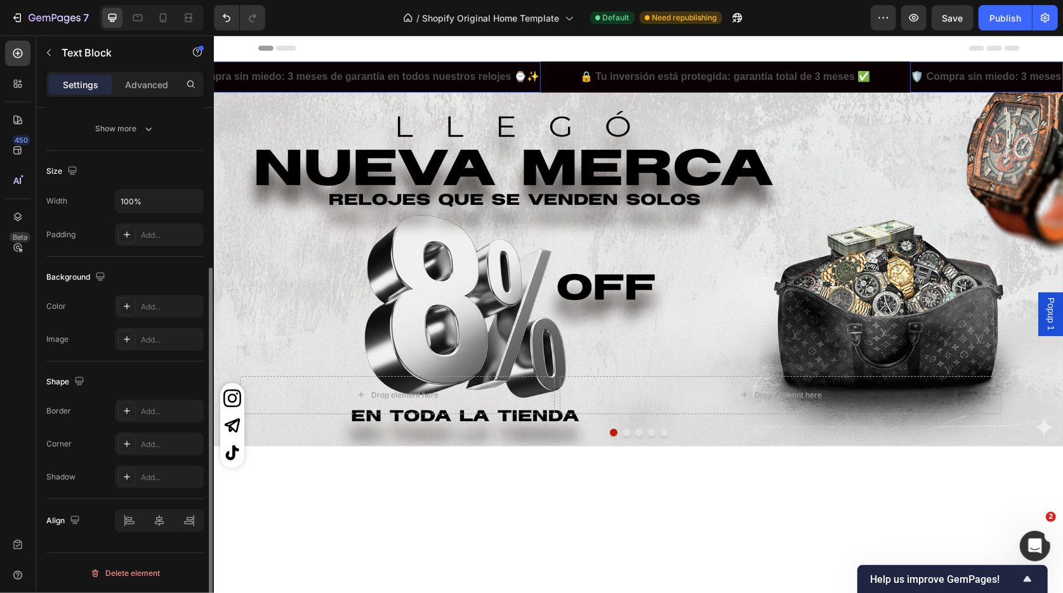
click at [385, 74] on p "🛡️ Compra sin miedo: 3 meses de garantía en todos nuestros relojes ⌚✨" at bounding box center [358, 76] width 362 height 18
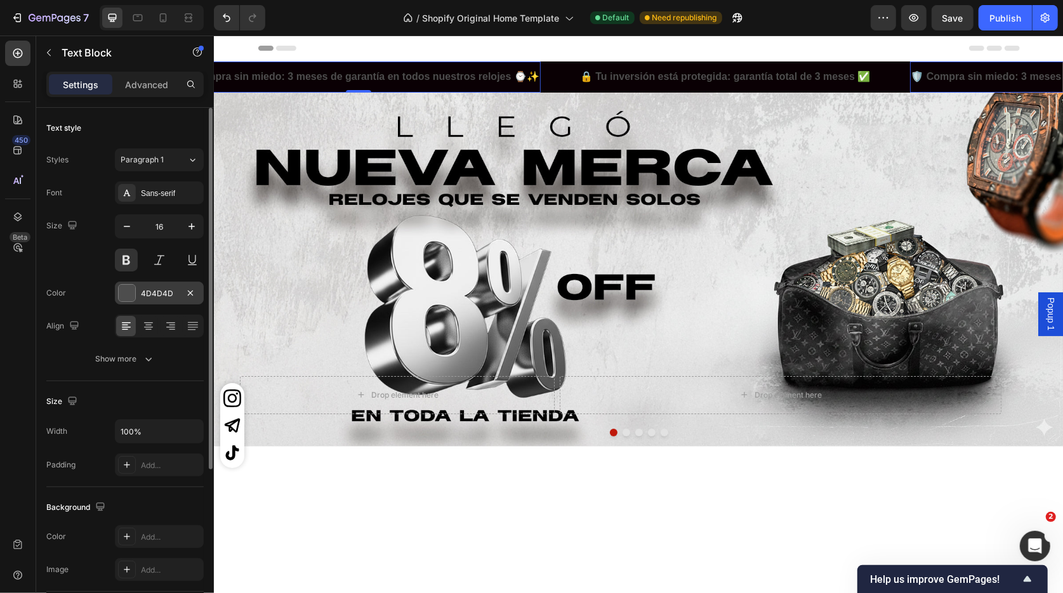
click at [166, 294] on div "4D4D4D" at bounding box center [159, 293] width 37 height 11
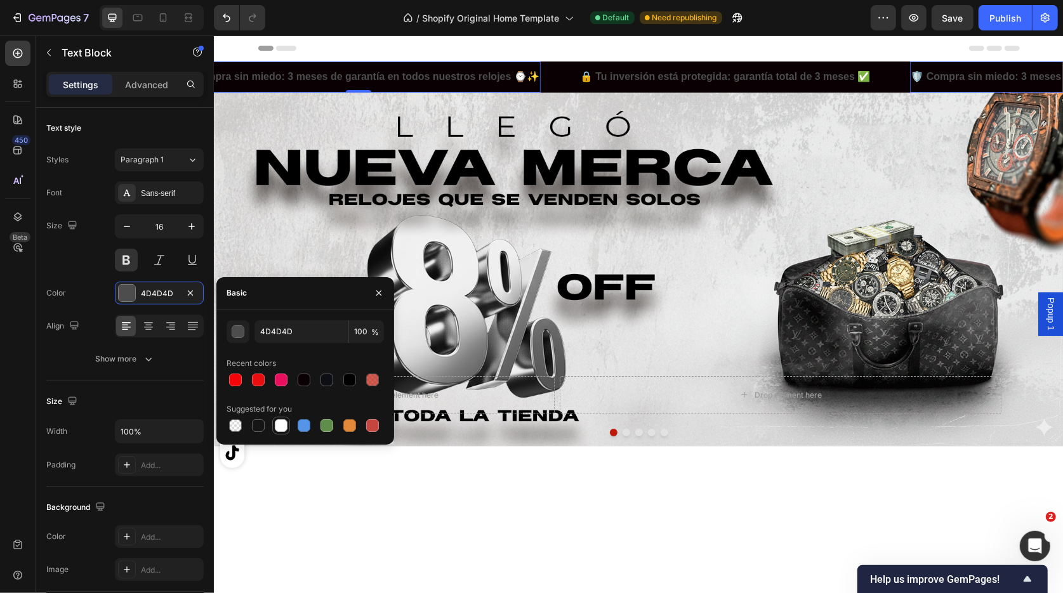
click at [280, 433] on div at bounding box center [280, 425] width 15 height 15
type input "FFFFFF"
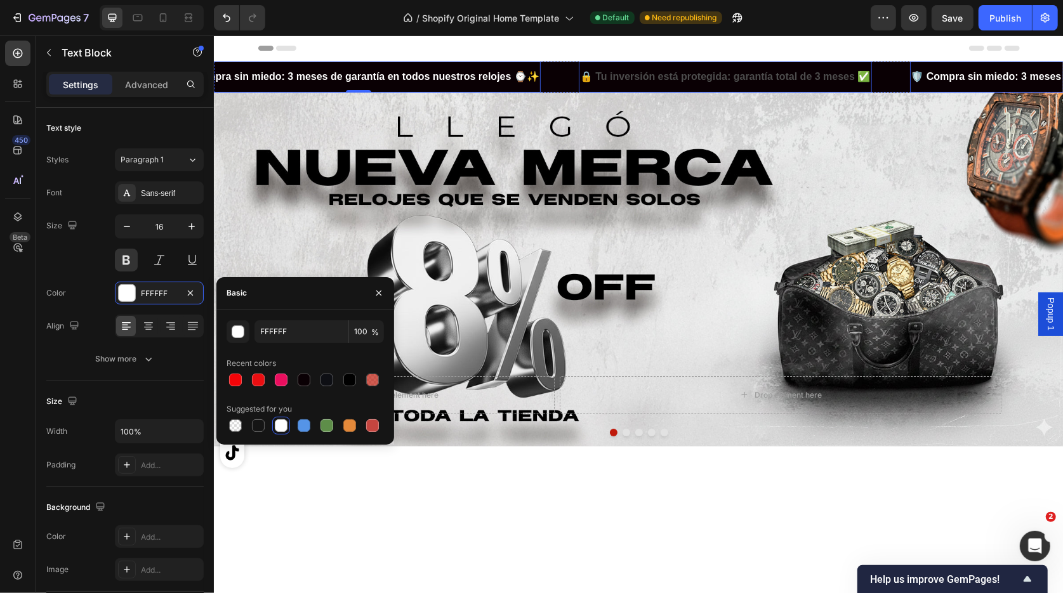
click at [636, 74] on p "🔒 Tu inversión está protegida: garantía total de 3 meses ✅" at bounding box center [724, 76] width 291 height 18
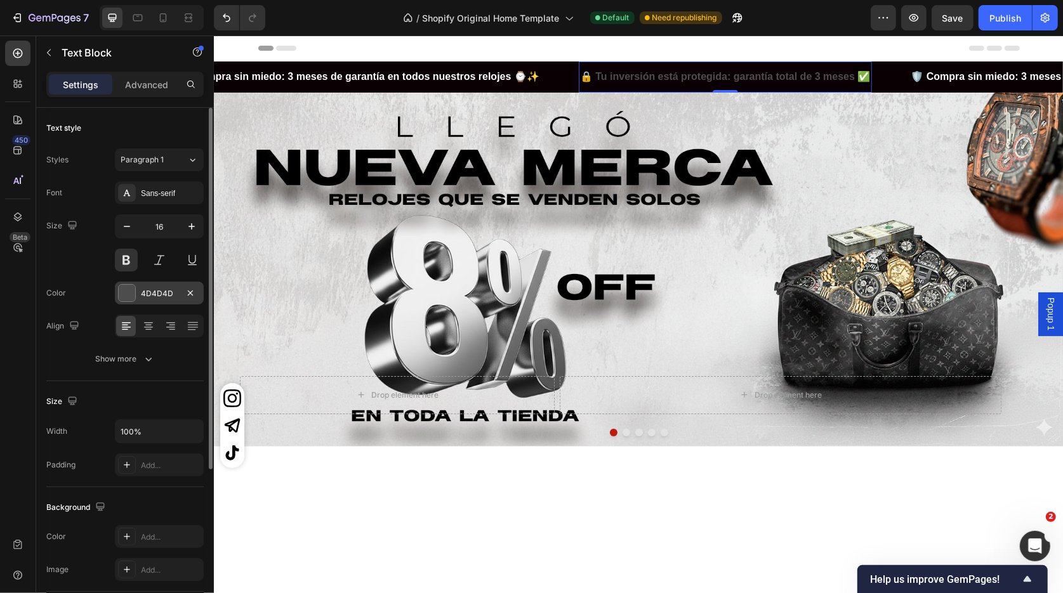
click at [155, 298] on div "4D4D4D" at bounding box center [159, 293] width 37 height 11
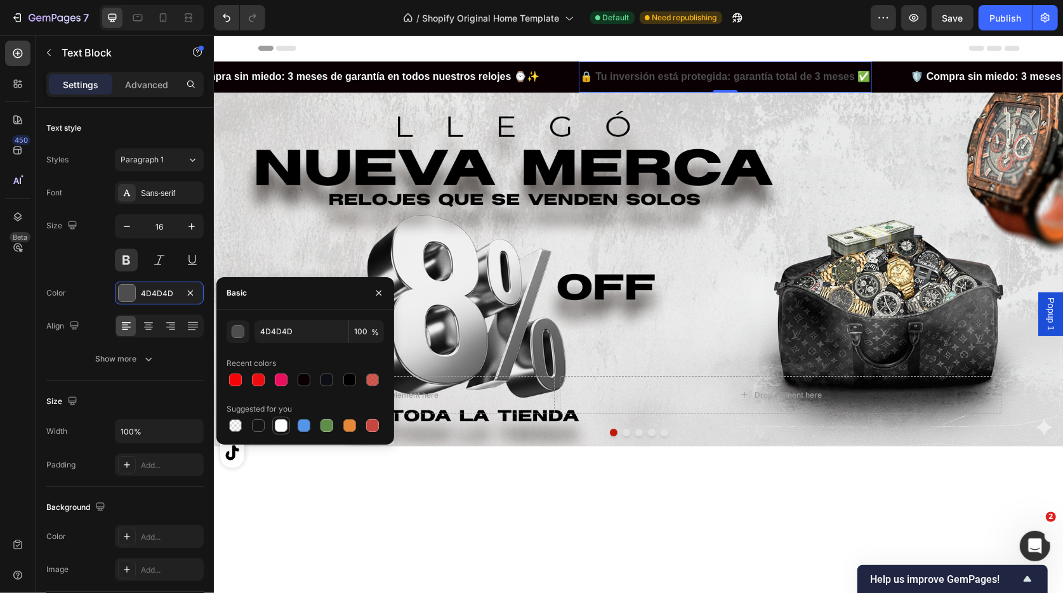
click at [282, 421] on div at bounding box center [281, 425] width 13 height 13
click at [261, 378] on div at bounding box center [258, 380] width 13 height 13
click at [279, 425] on div at bounding box center [281, 425] width 13 height 13
type input "FFFFFF"
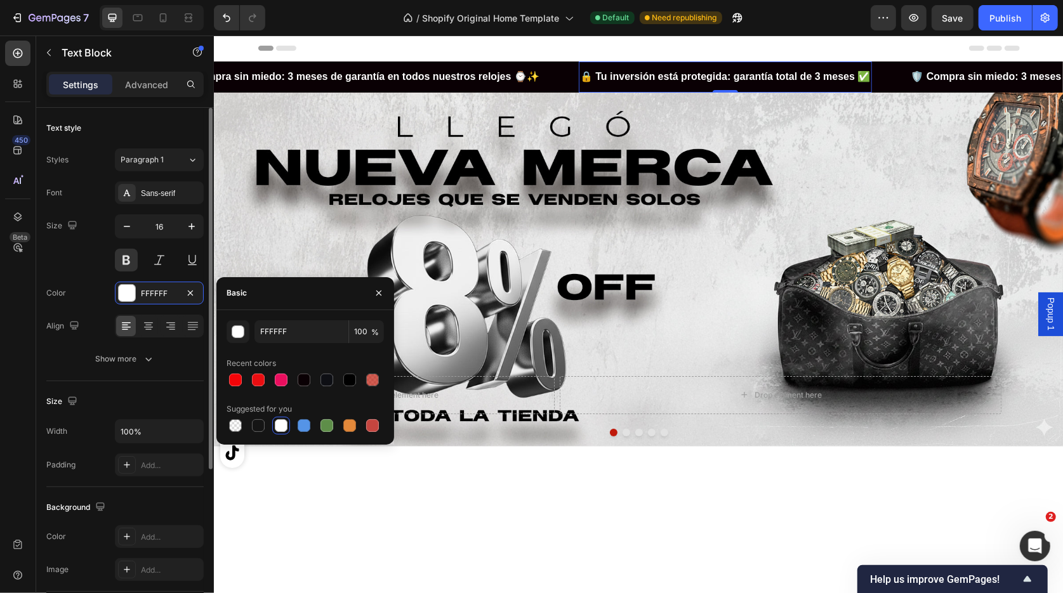
click at [86, 302] on div "Color FFFFFF" at bounding box center [124, 293] width 157 height 23
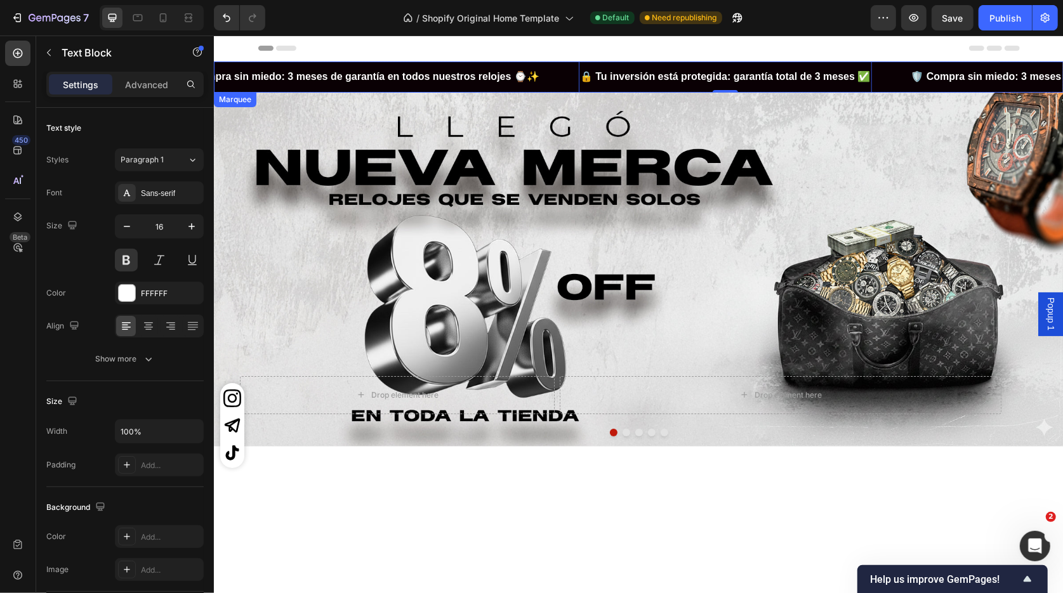
click at [555, 74] on div "🛡️ Compra sin miedo: 3 meses de garantía en todos nuestros relojes ⌚✨ Text Block" at bounding box center [377, 76] width 402 height 31
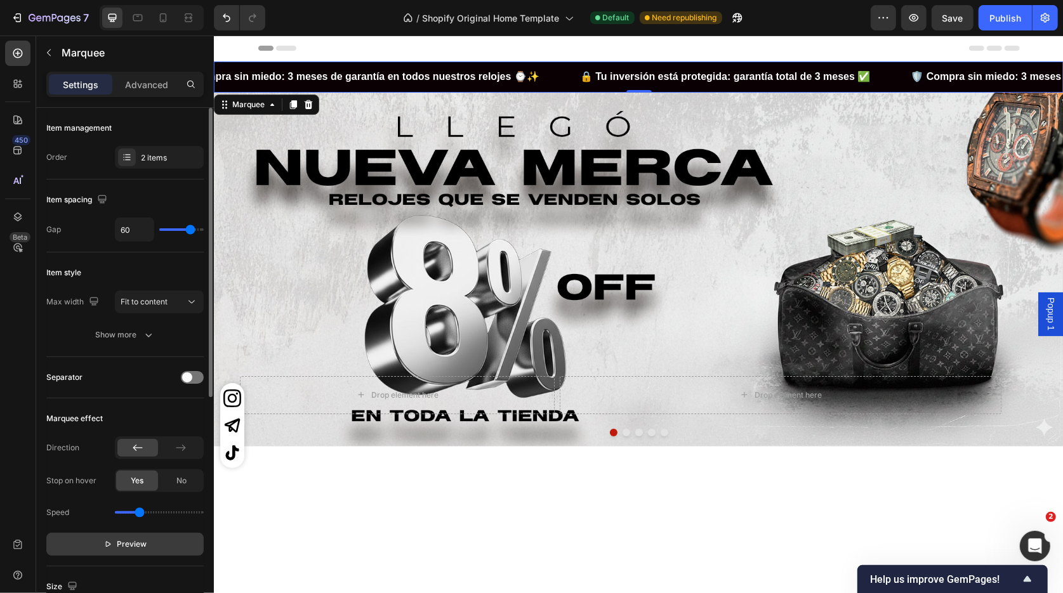
click at [141, 551] on button "Preview" at bounding box center [124, 544] width 157 height 23
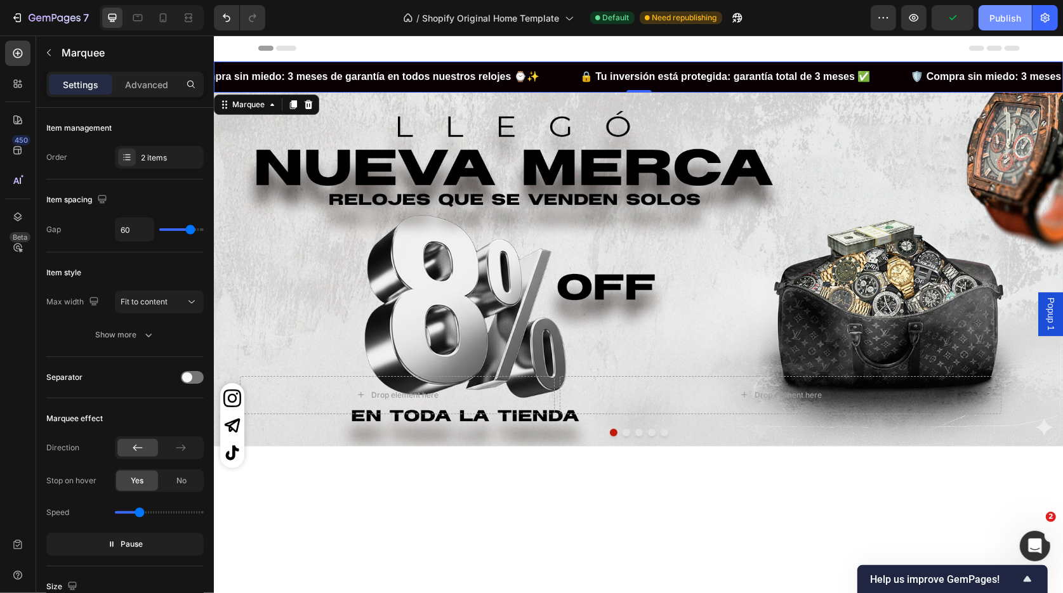
click at [997, 13] on div "Publish" at bounding box center [1005, 17] width 32 height 13
click at [166, 17] on icon at bounding box center [163, 17] width 7 height 9
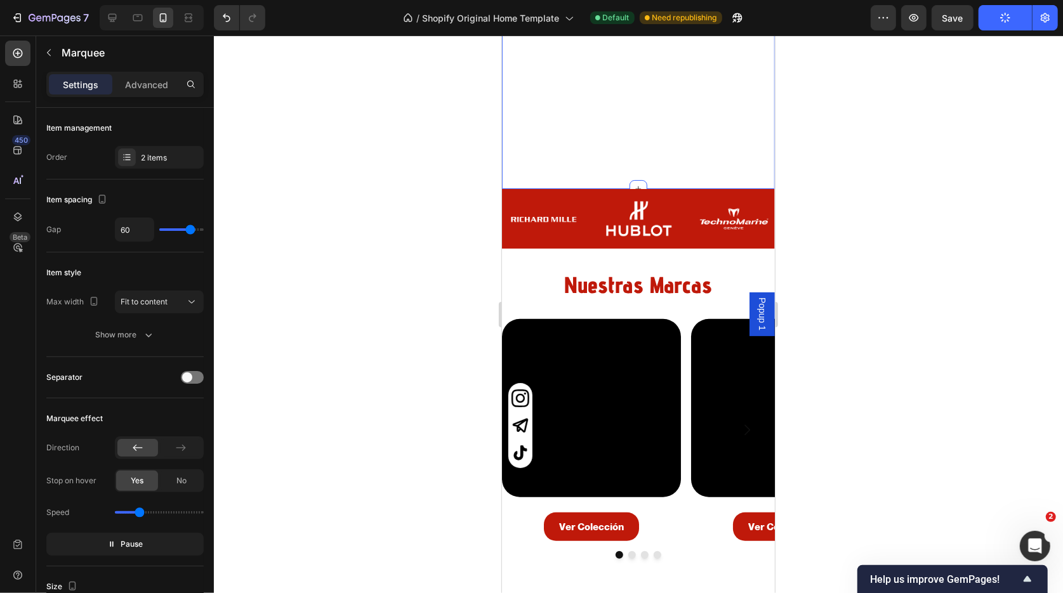
scroll to position [223, 0]
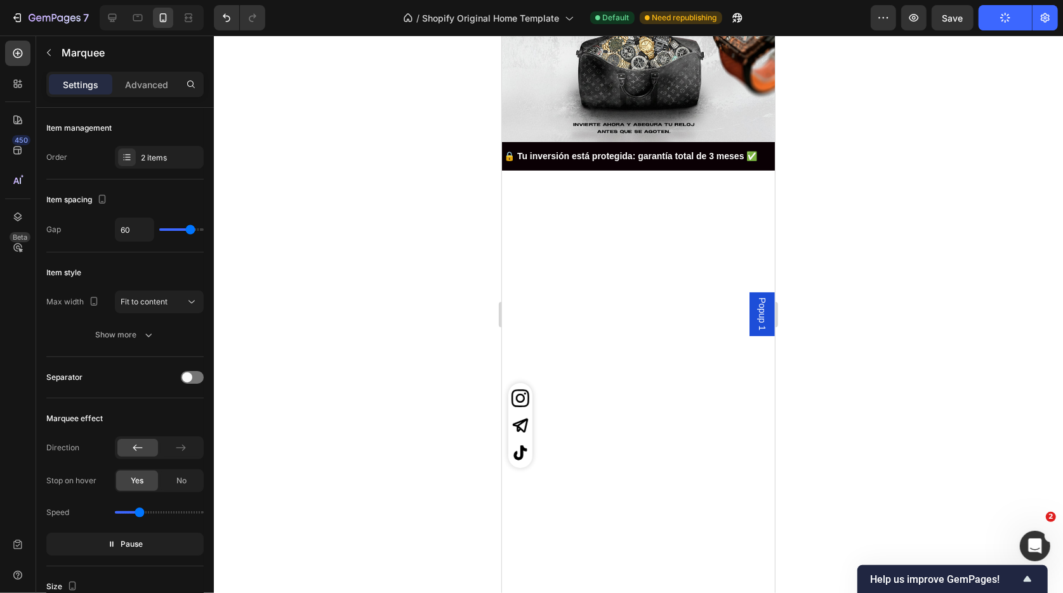
click at [885, 360] on div at bounding box center [638, 315] width 849 height 558
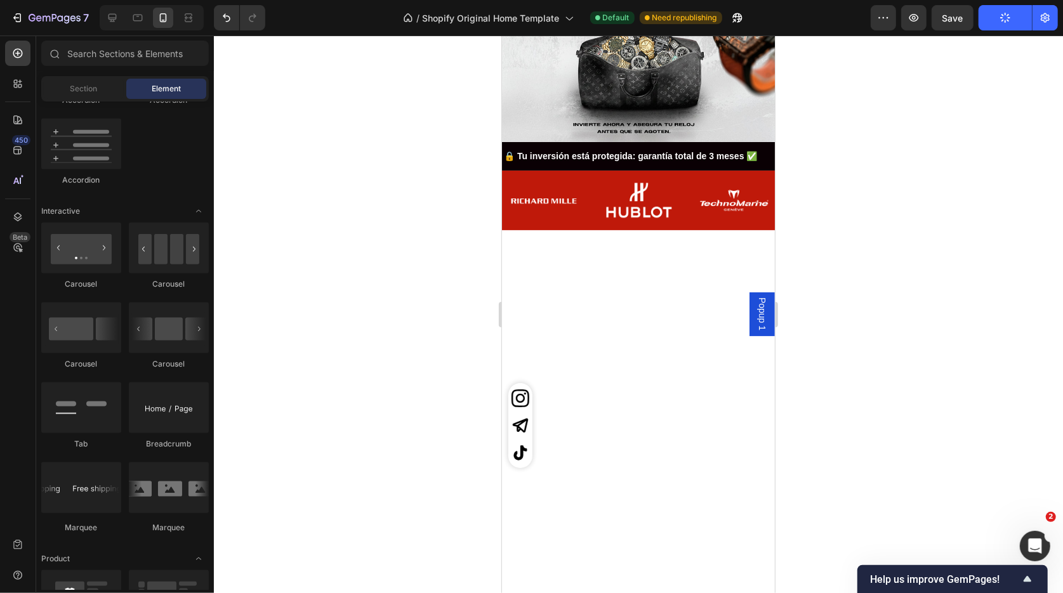
scroll to position [0, 0]
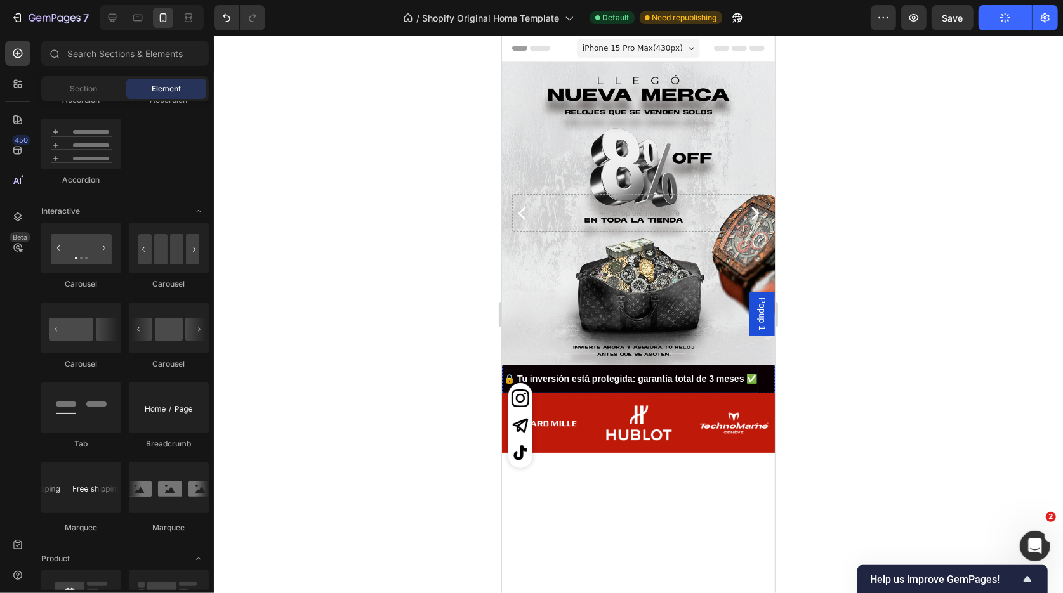
click at [539, 368] on div "🔒 Tu inversión está protegida: garantía total de 3 meses ✅ Text Block" at bounding box center [630, 378] width 256 height 29
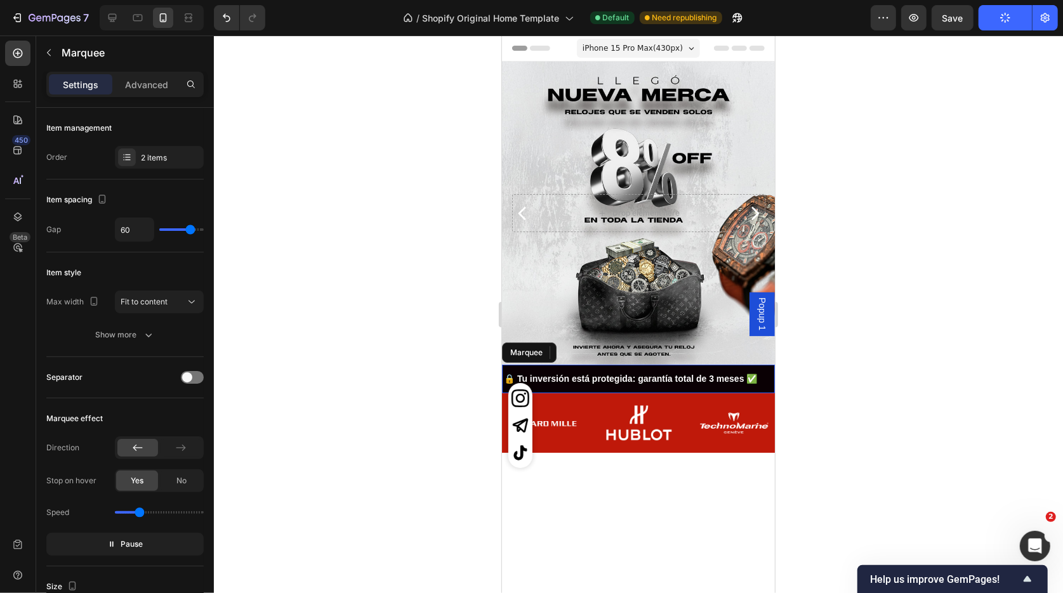
click at [763, 367] on div "🔒 Tu inversión está protegida: garantía total de 3 meses ✅ Text Block 0" at bounding box center [649, 378] width 294 height 29
click at [546, 352] on div "Marquee" at bounding box center [535, 351] width 37 height 11
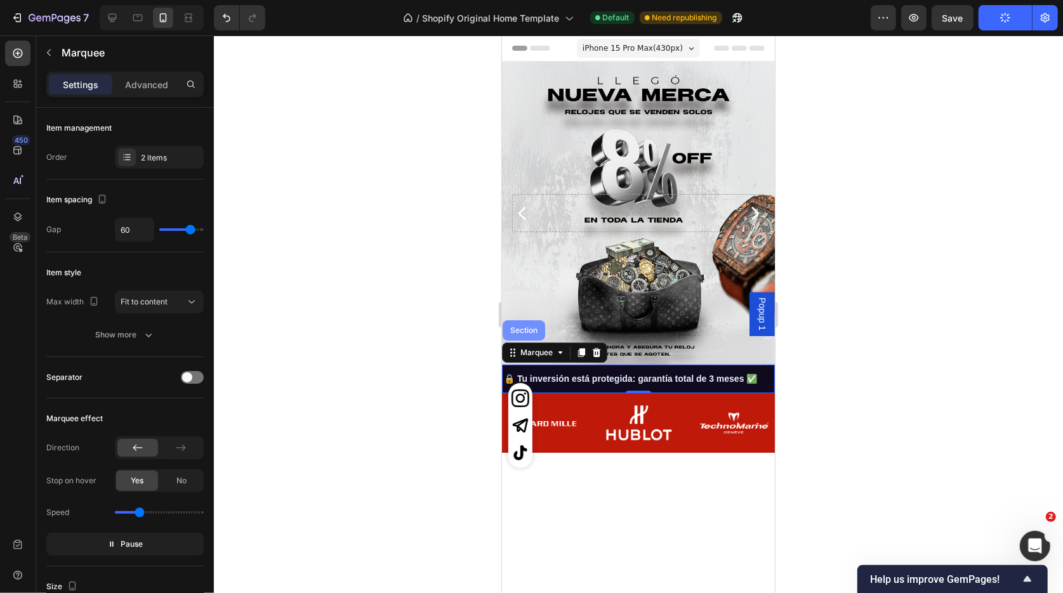
click at [526, 334] on div "Section" at bounding box center [523, 330] width 43 height 20
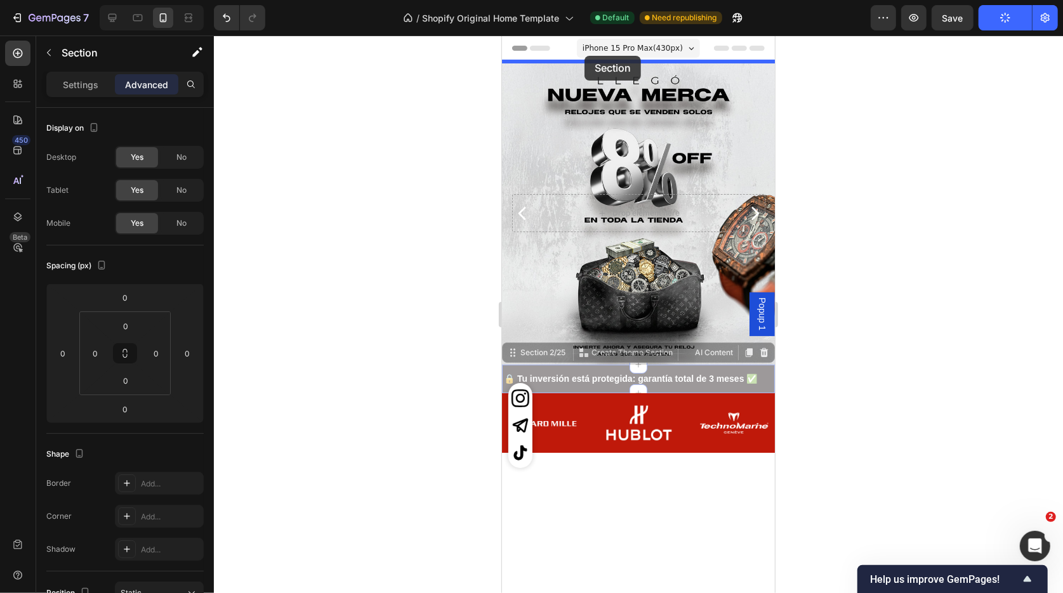
drag, startPoint x: 533, startPoint y: 357, endPoint x: 584, endPoint y: 54, distance: 306.9
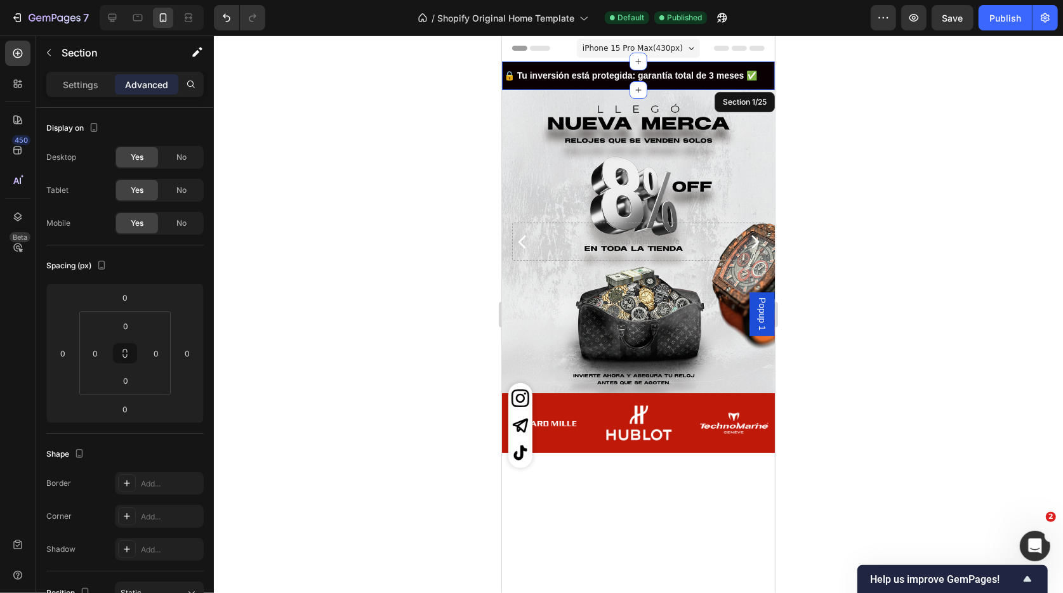
click at [1008, 35] on div "7 / Shopify Original Home Template Default Published Preview Save Publish" at bounding box center [531, 18] width 1063 height 36
click at [1000, 20] on div "Publish" at bounding box center [1005, 17] width 32 height 13
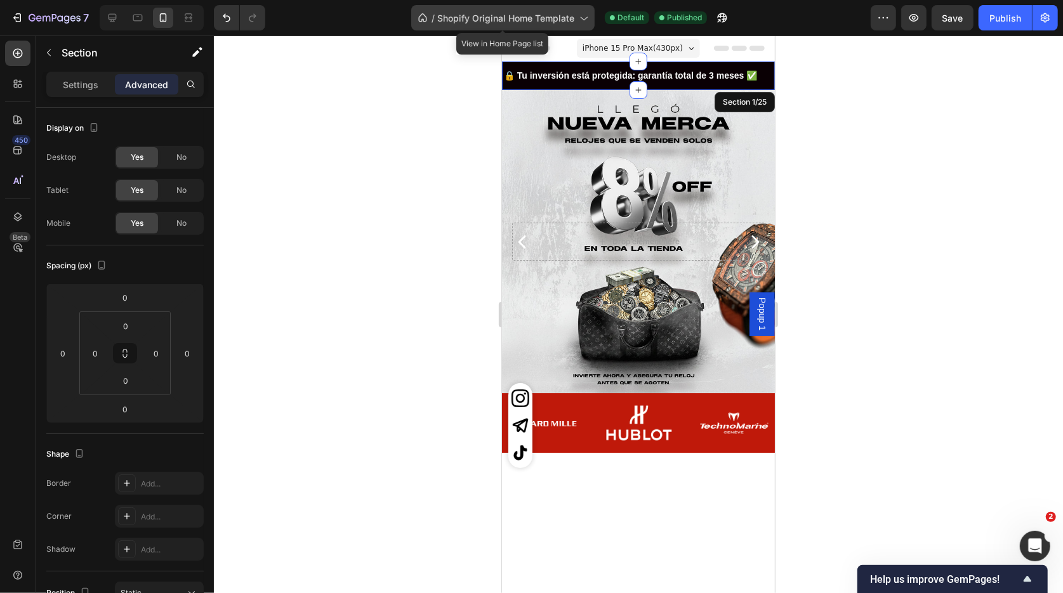
click at [555, 7] on div "/ Shopify Original Home Template" at bounding box center [502, 17] width 183 height 25
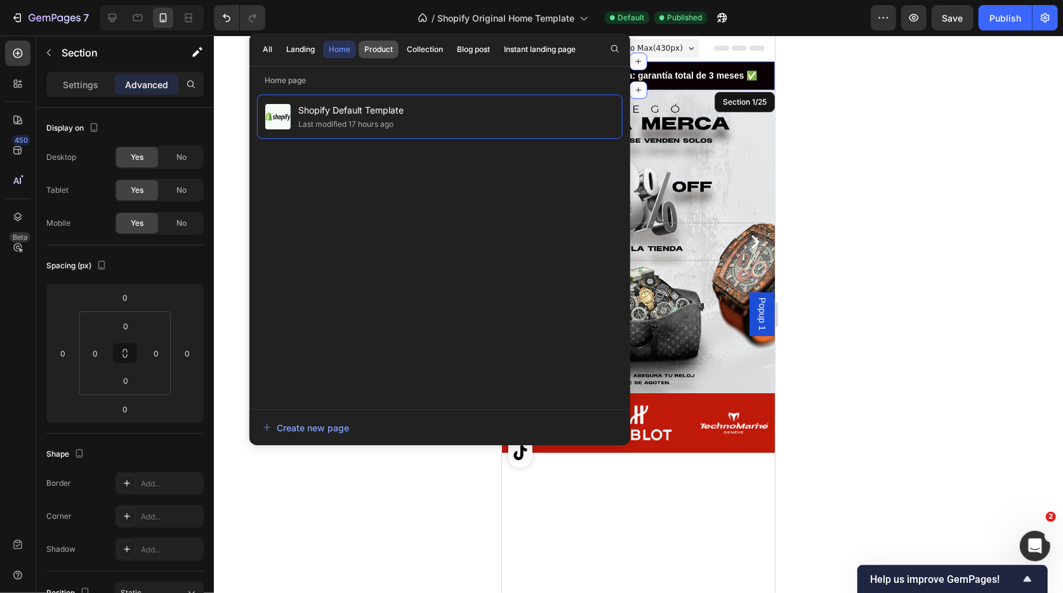
click at [386, 52] on div "Product" at bounding box center [378, 49] width 29 height 11
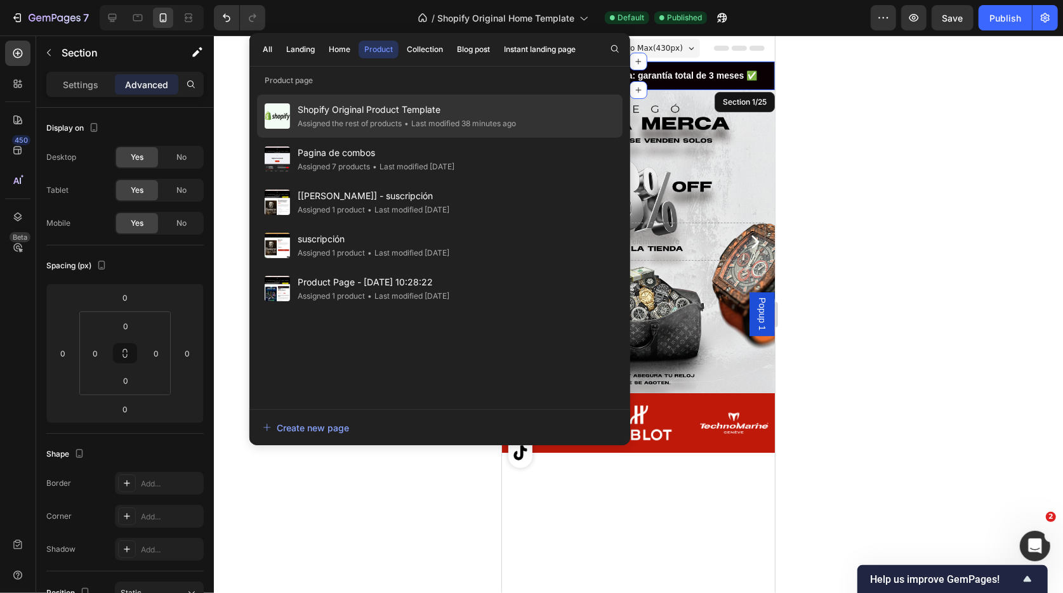
click at [352, 124] on div "Assigned the rest of products" at bounding box center [350, 123] width 104 height 13
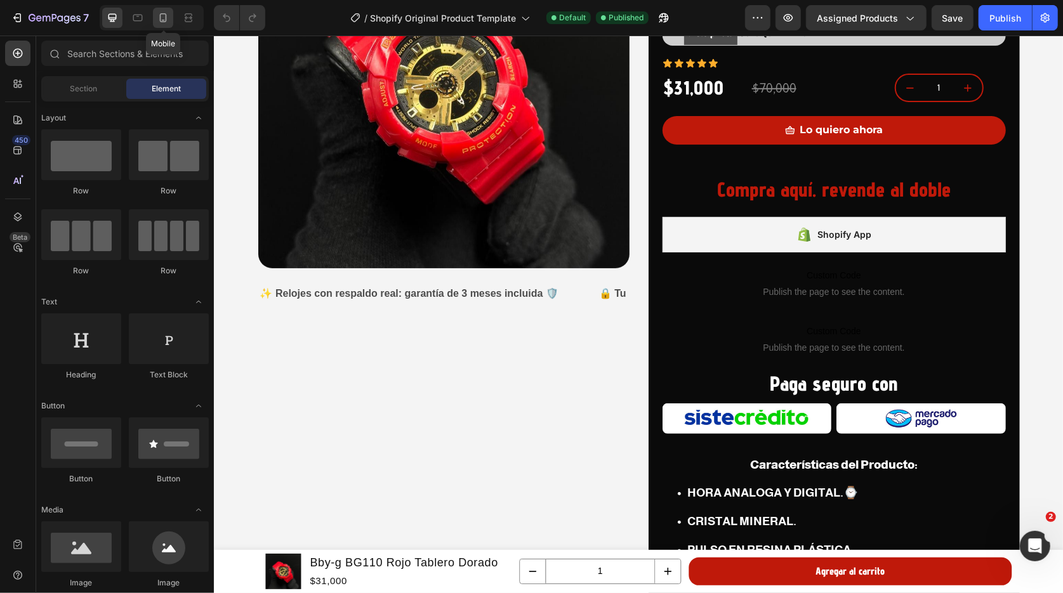
click at [168, 20] on icon at bounding box center [163, 17] width 13 height 13
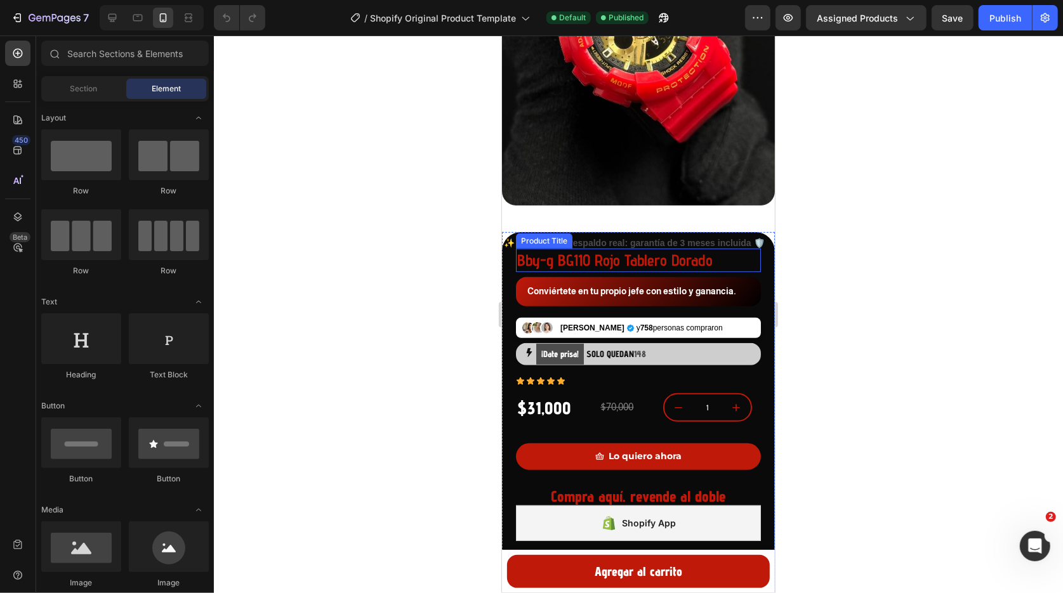
scroll to position [423, 0]
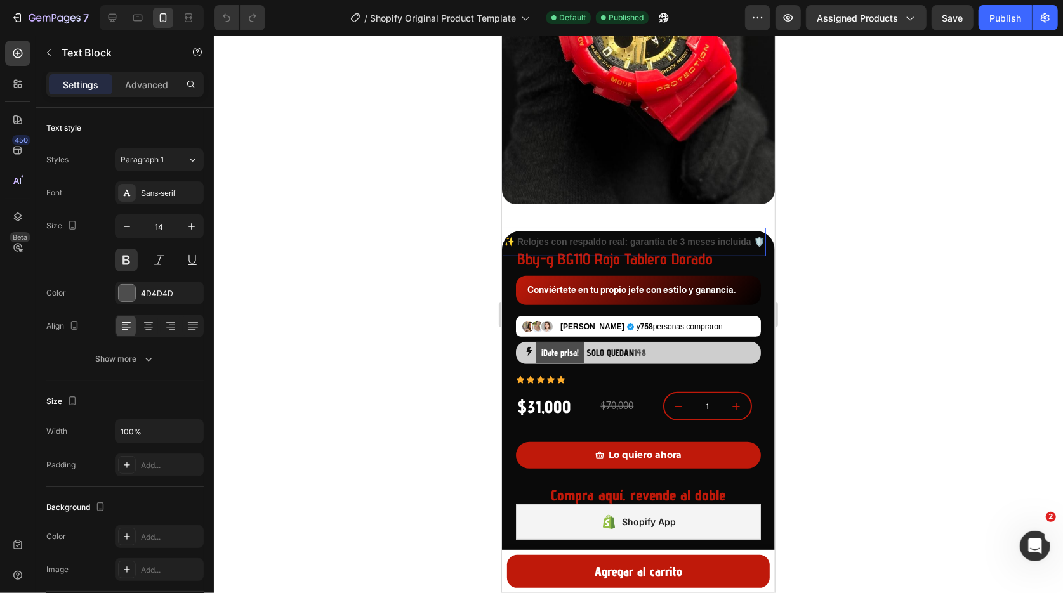
click at [620, 236] on p "✨ Relojes con respaldo real: garantía de 3 meses incluida 🛡️" at bounding box center [633, 242] width 261 height 16
click at [768, 246] on div "✨ Relojes con respaldo real: garantía de 3 meses incluida 🛡️ Text Block 0" at bounding box center [652, 241] width 301 height 29
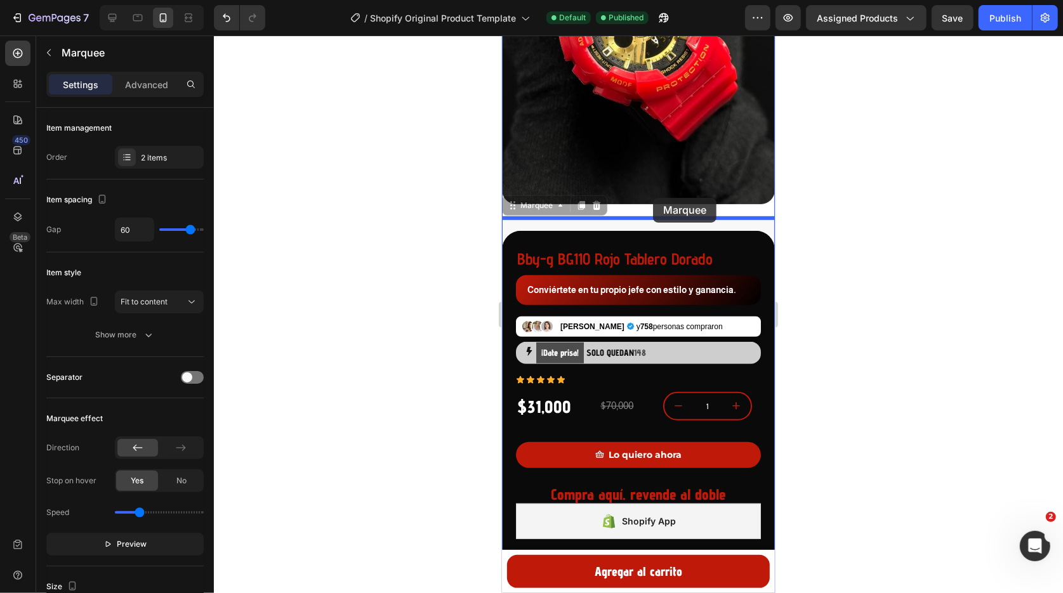
drag, startPoint x: 550, startPoint y: 207, endPoint x: 651, endPoint y: 198, distance: 101.3
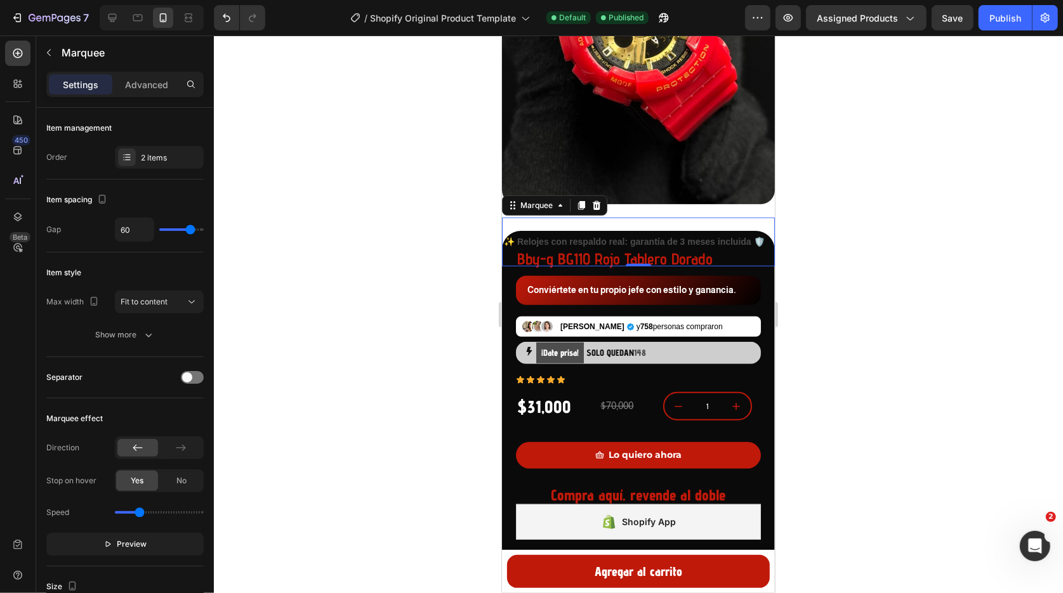
click at [150, 95] on div "Settings Advanced" at bounding box center [124, 84] width 157 height 25
click at [147, 88] on p "Advanced" at bounding box center [146, 84] width 43 height 13
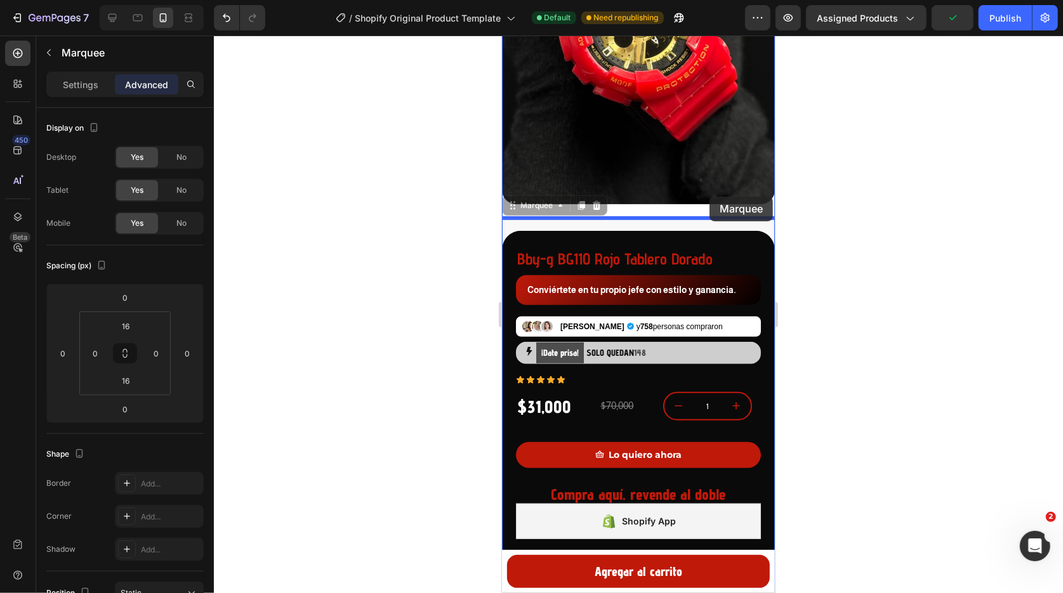
drag, startPoint x: 765, startPoint y: 223, endPoint x: 709, endPoint y: 195, distance: 62.4
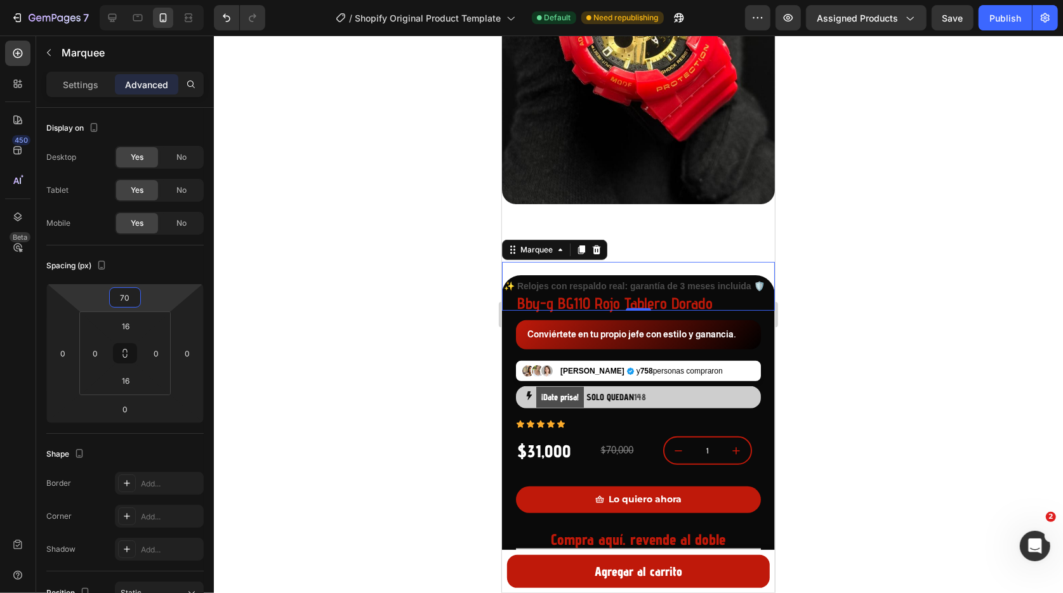
drag, startPoint x: 158, startPoint y: 306, endPoint x: 152, endPoint y: 281, distance: 25.5
click at [152, 0] on html "7 / Shopify Original Product Template Default Need republishing Preview Assigne…" at bounding box center [531, 0] width 1063 height 0
click at [226, 22] on icon "Undo/Redo" at bounding box center [226, 17] width 13 height 13
click at [227, 17] on icon "Undo/Redo" at bounding box center [226, 17] width 13 height 13
type input "0"
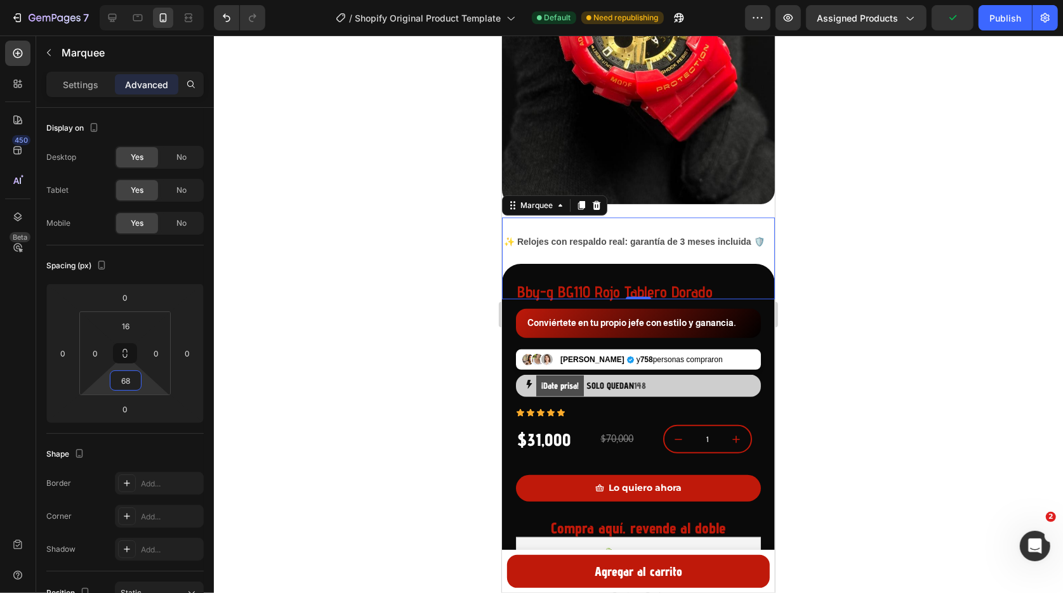
type input "66"
drag, startPoint x: 153, startPoint y: 388, endPoint x: 150, endPoint y: 371, distance: 17.3
click at [150, 0] on html "7 / Shopify Original Product Template Default Need republishing Preview Assigne…" at bounding box center [531, 0] width 1063 height 0
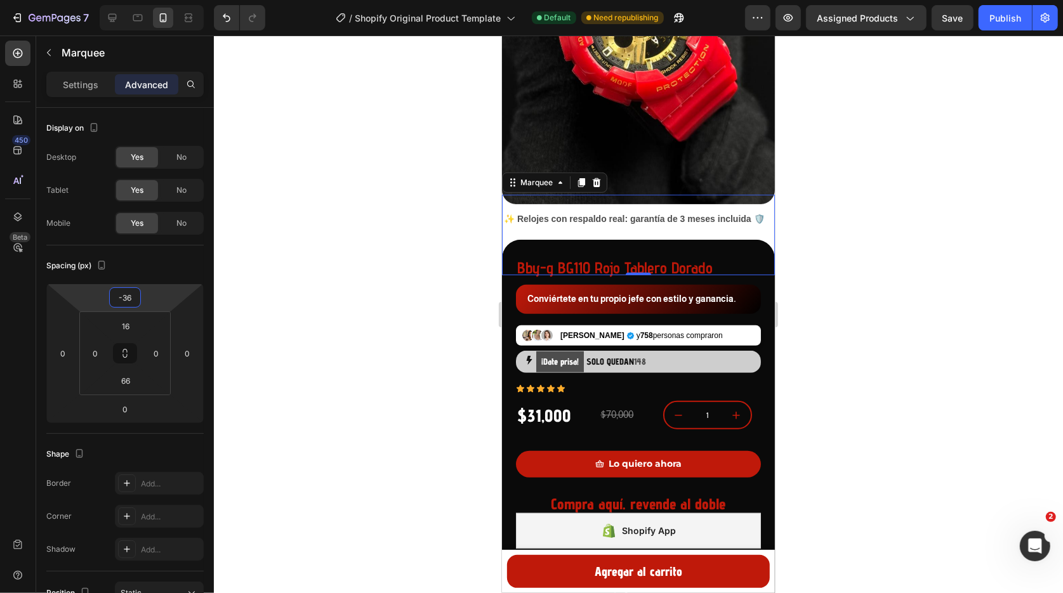
type input "-38"
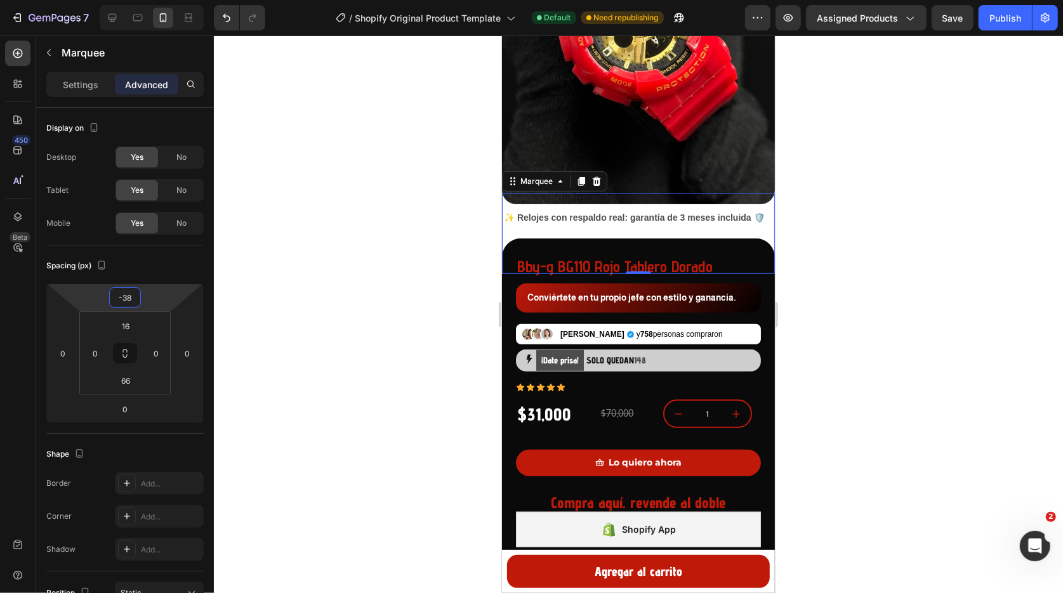
drag, startPoint x: 164, startPoint y: 293, endPoint x: 162, endPoint y: 308, distance: 14.6
click at [162, 0] on html "7 / Shopify Original Product Template Default Need republishing Preview Assigne…" at bounding box center [531, 0] width 1063 height 0
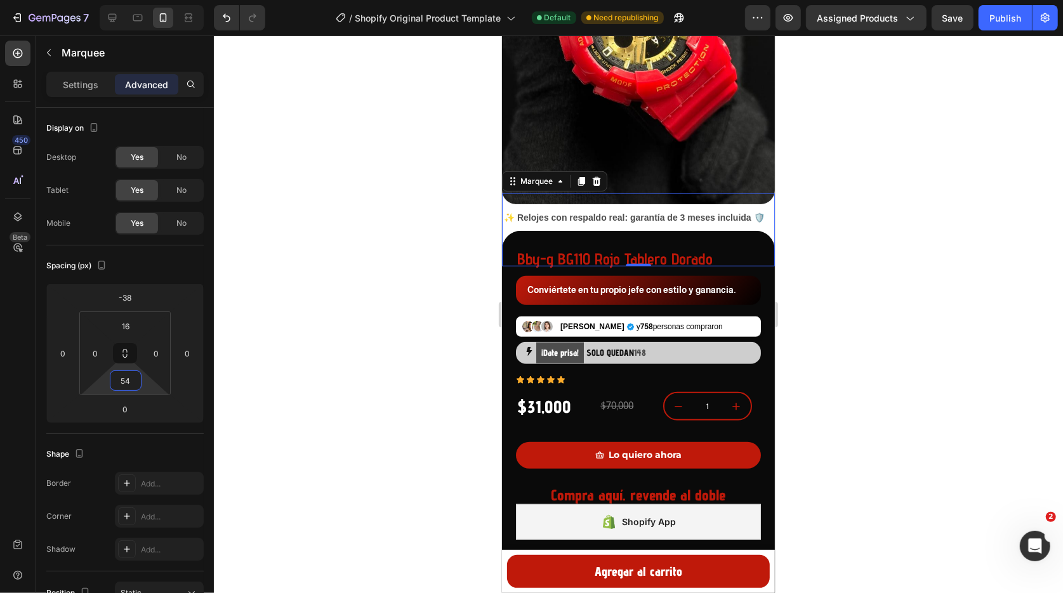
type input "56"
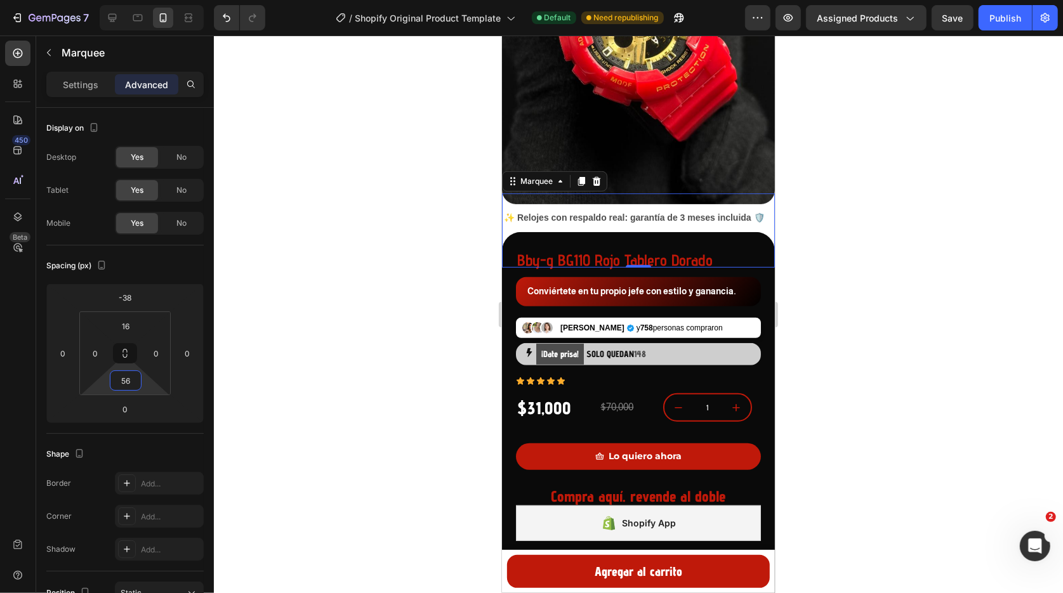
click at [145, 0] on html "7 / Shopify Original Product Template Default Need republishing Preview Assigne…" at bounding box center [531, 0] width 1063 height 0
click at [405, 289] on div at bounding box center [638, 315] width 849 height 558
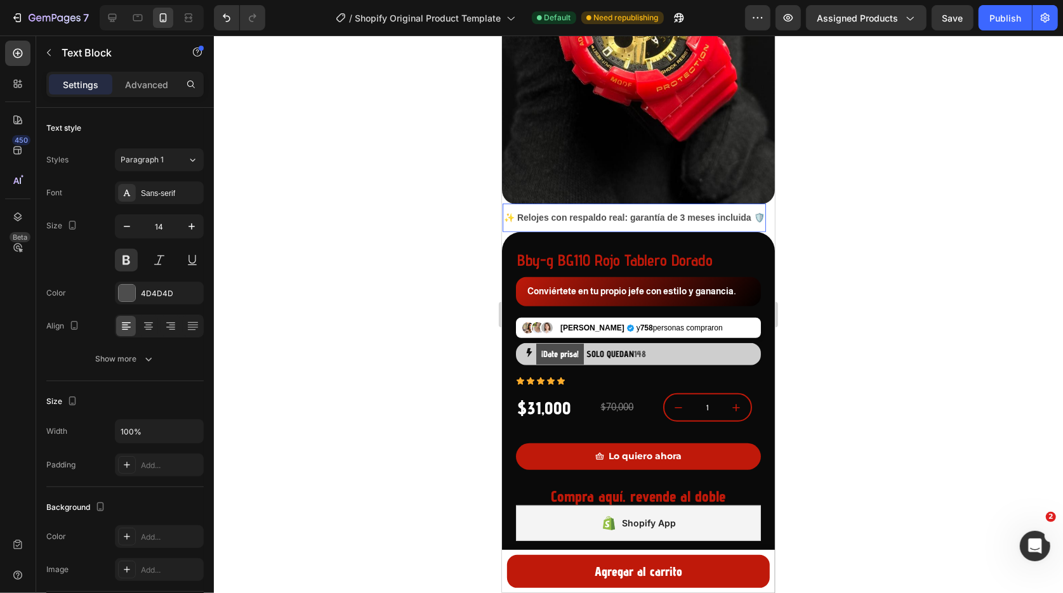
click at [518, 227] on div "✨ Relojes con respaldo real: garantía de 3 meses incluida 🛡️" at bounding box center [633, 217] width 263 height 18
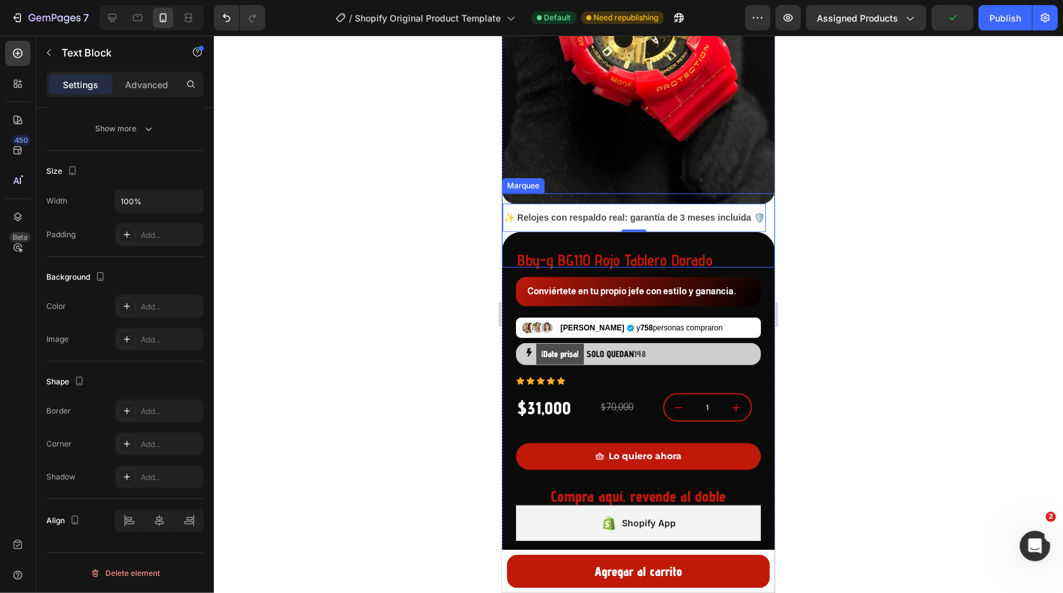
click at [770, 211] on div "✨ Relojes con respaldo real: garantía de 3 meses incluida 🛡️ Text Block 0" at bounding box center [652, 217] width 301 height 29
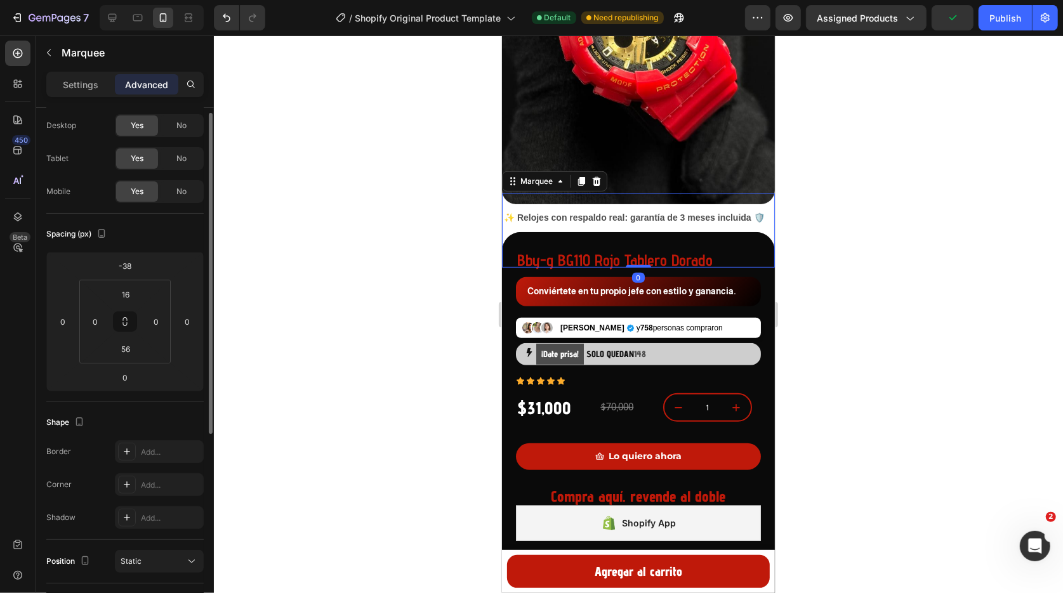
scroll to position [35, 0]
click at [81, 93] on div "Settings" at bounding box center [80, 84] width 63 height 20
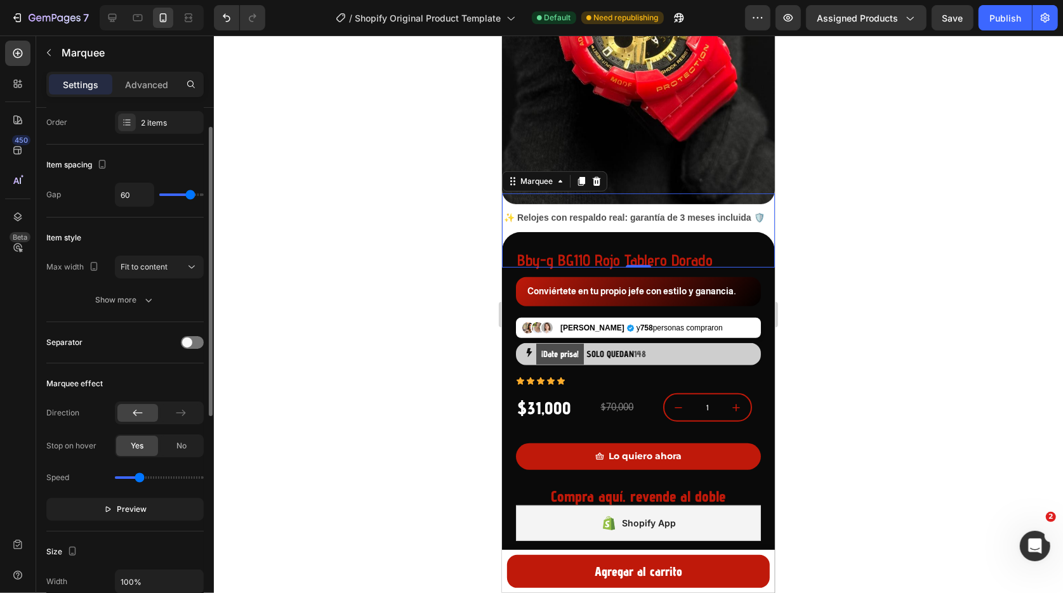
scroll to position [41, 0]
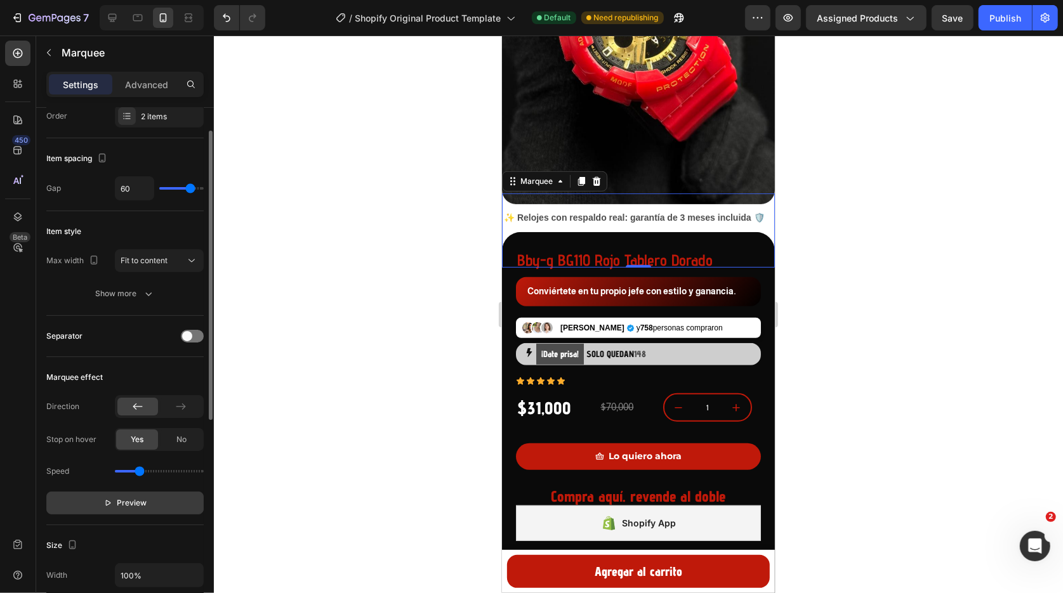
click at [125, 509] on span "Preview" at bounding box center [132, 503] width 30 height 13
click at [113, 11] on icon at bounding box center [112, 17] width 13 height 13
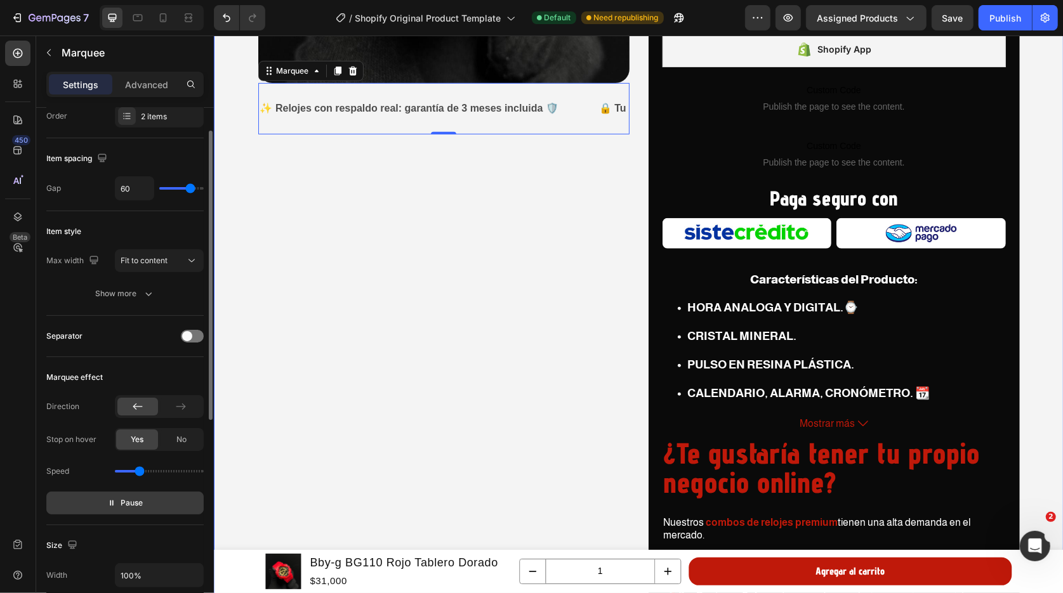
scroll to position [617, 0]
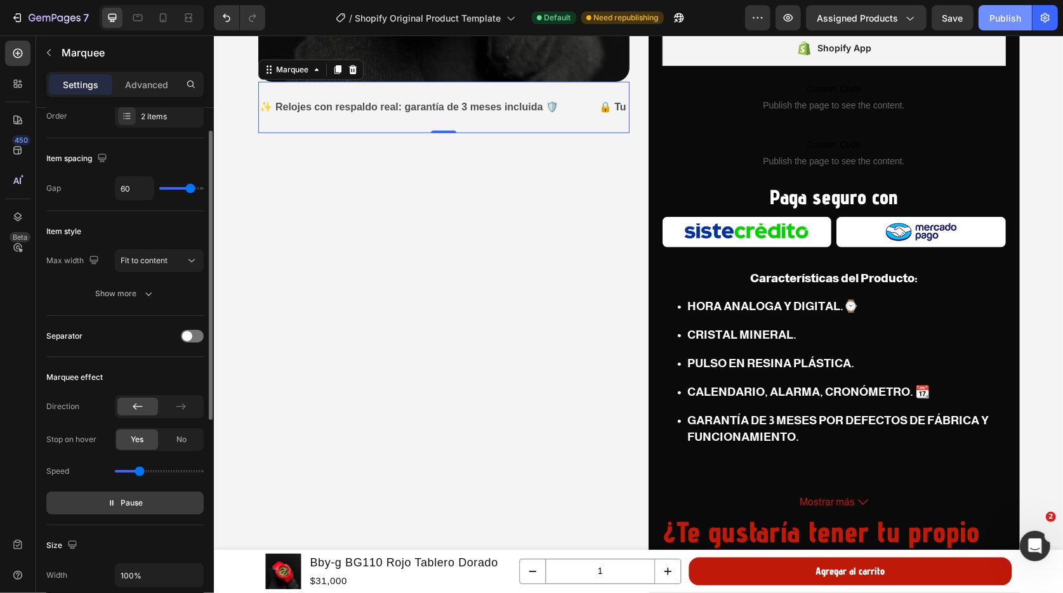
click at [1008, 23] on div "Publish" at bounding box center [1005, 17] width 32 height 13
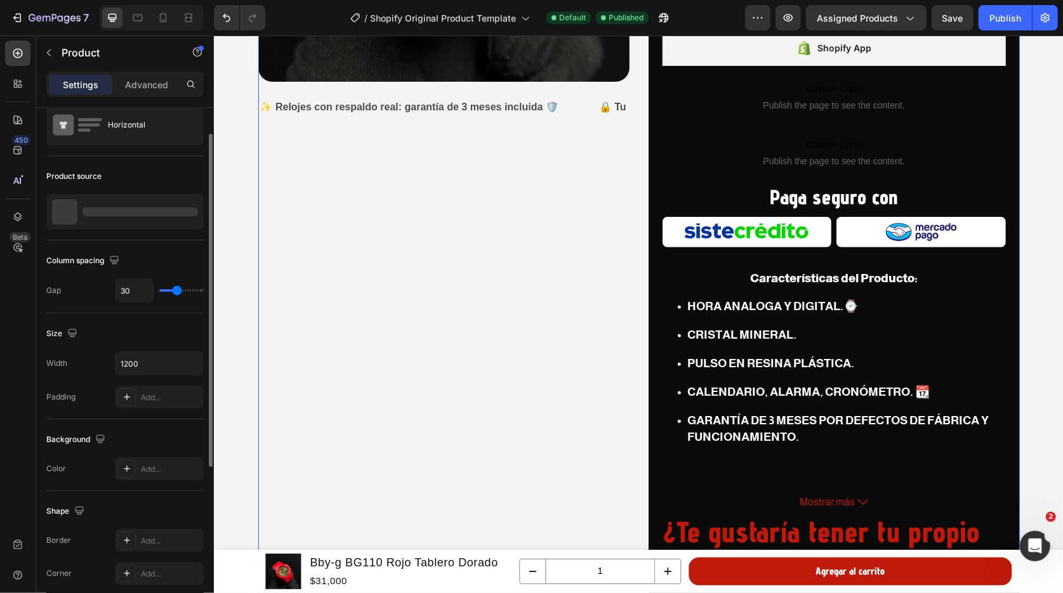
click at [596, 249] on div "Product Images ✨ Relojes con respaldo real: garantía de 3 meses incluida 🛡️ Tex…" at bounding box center [443, 263] width 371 height 1107
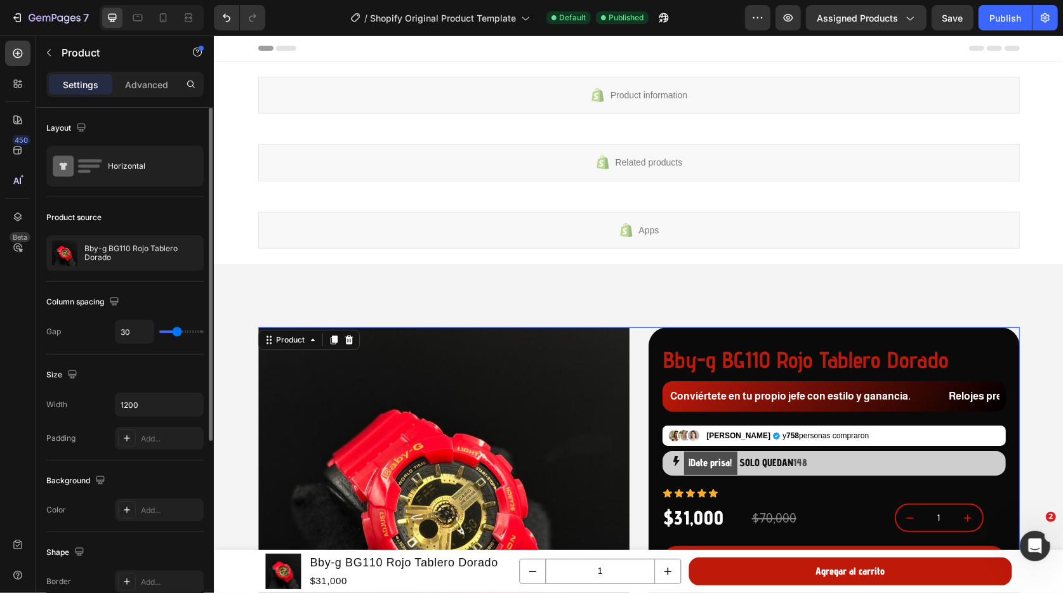
scroll to position [0, 0]
